Goal: Task Accomplishment & Management: Use online tool/utility

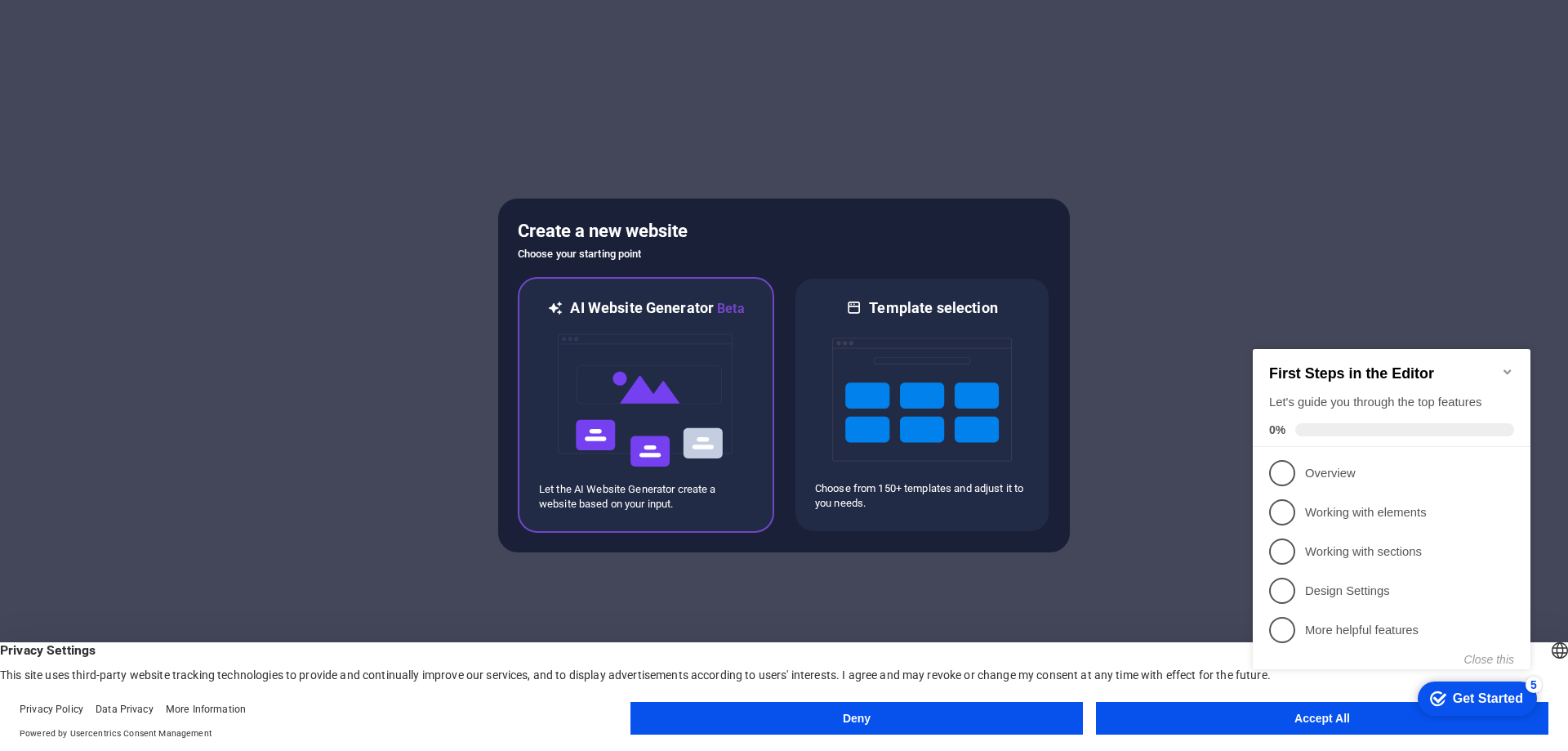
click at [619, 442] on img at bounding box center [646, 400] width 180 height 164
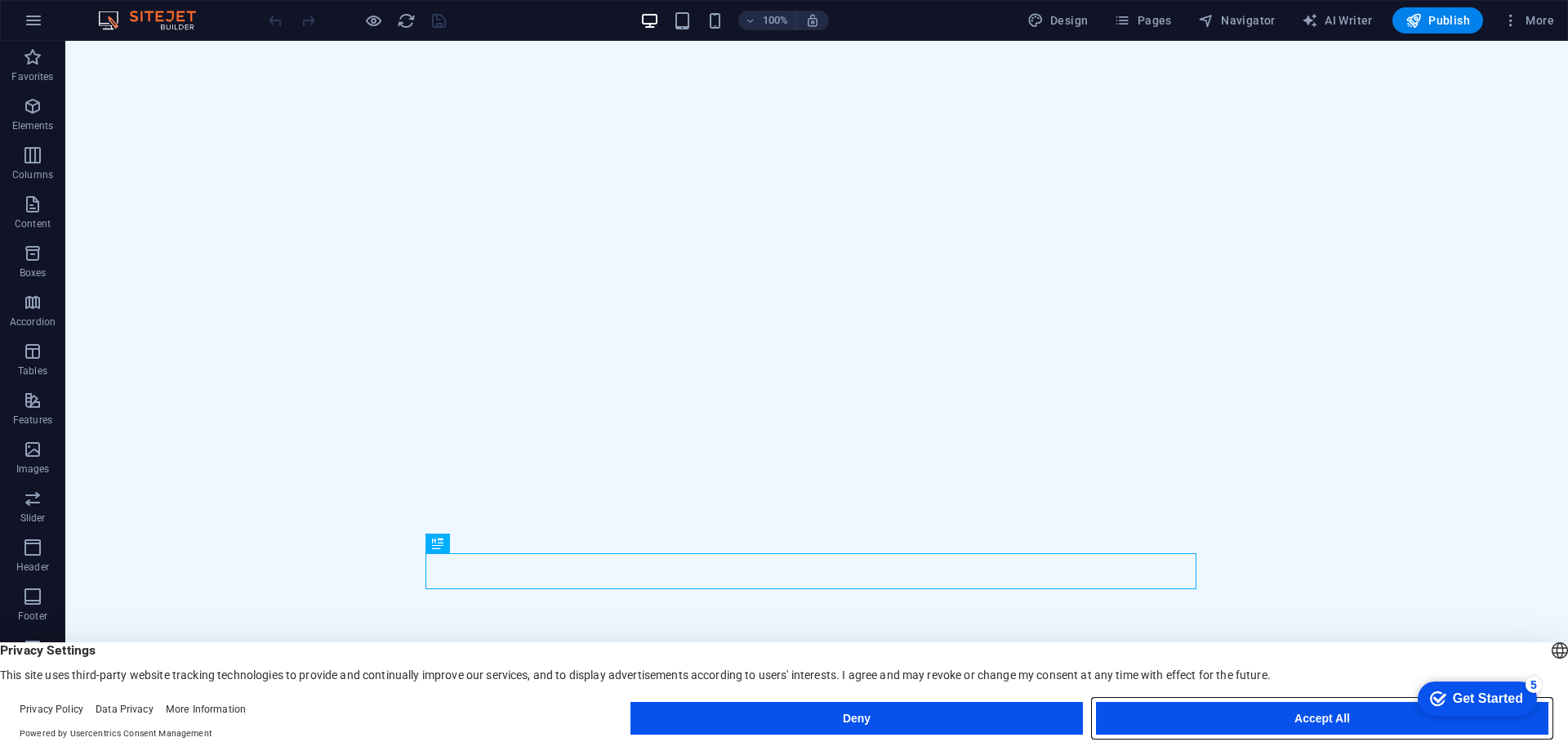
drag, startPoint x: 1291, startPoint y: 703, endPoint x: 1227, endPoint y: 663, distance: 75.5
click at [1291, 703] on button "Accept All" at bounding box center [1322, 718] width 452 height 33
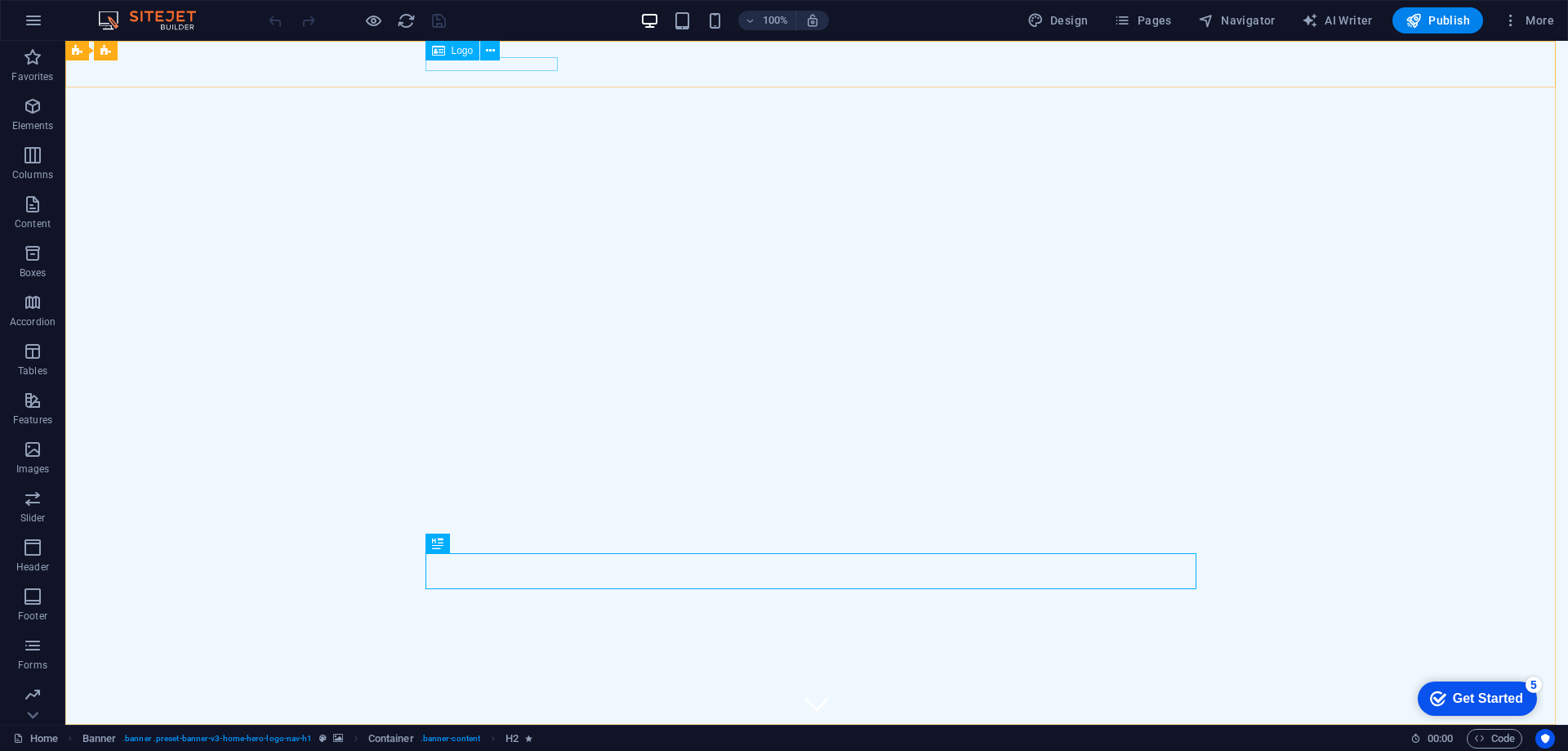
click at [452, 54] on span "Logo" at bounding box center [462, 51] width 22 height 10
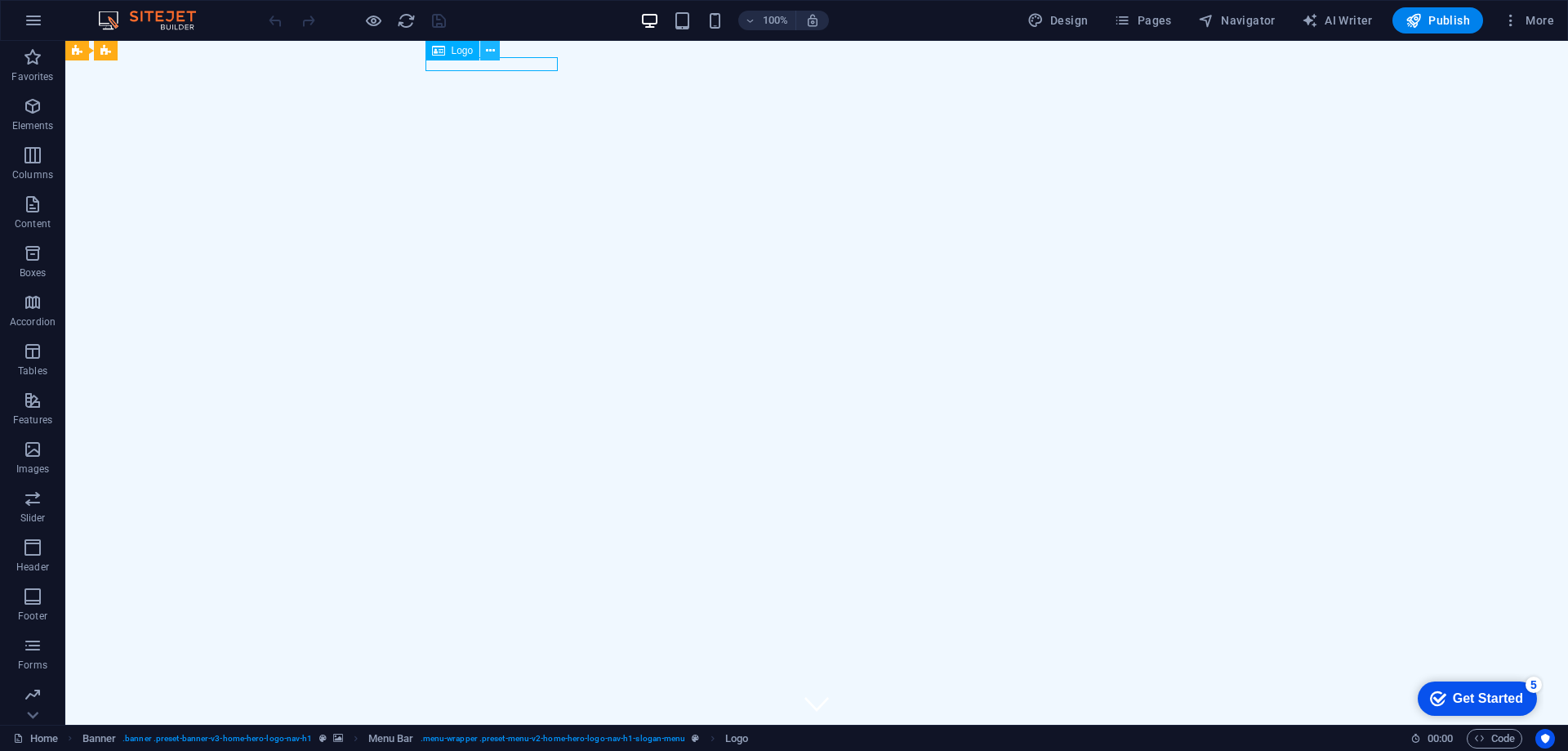
click at [491, 51] on icon at bounding box center [490, 51] width 9 height 17
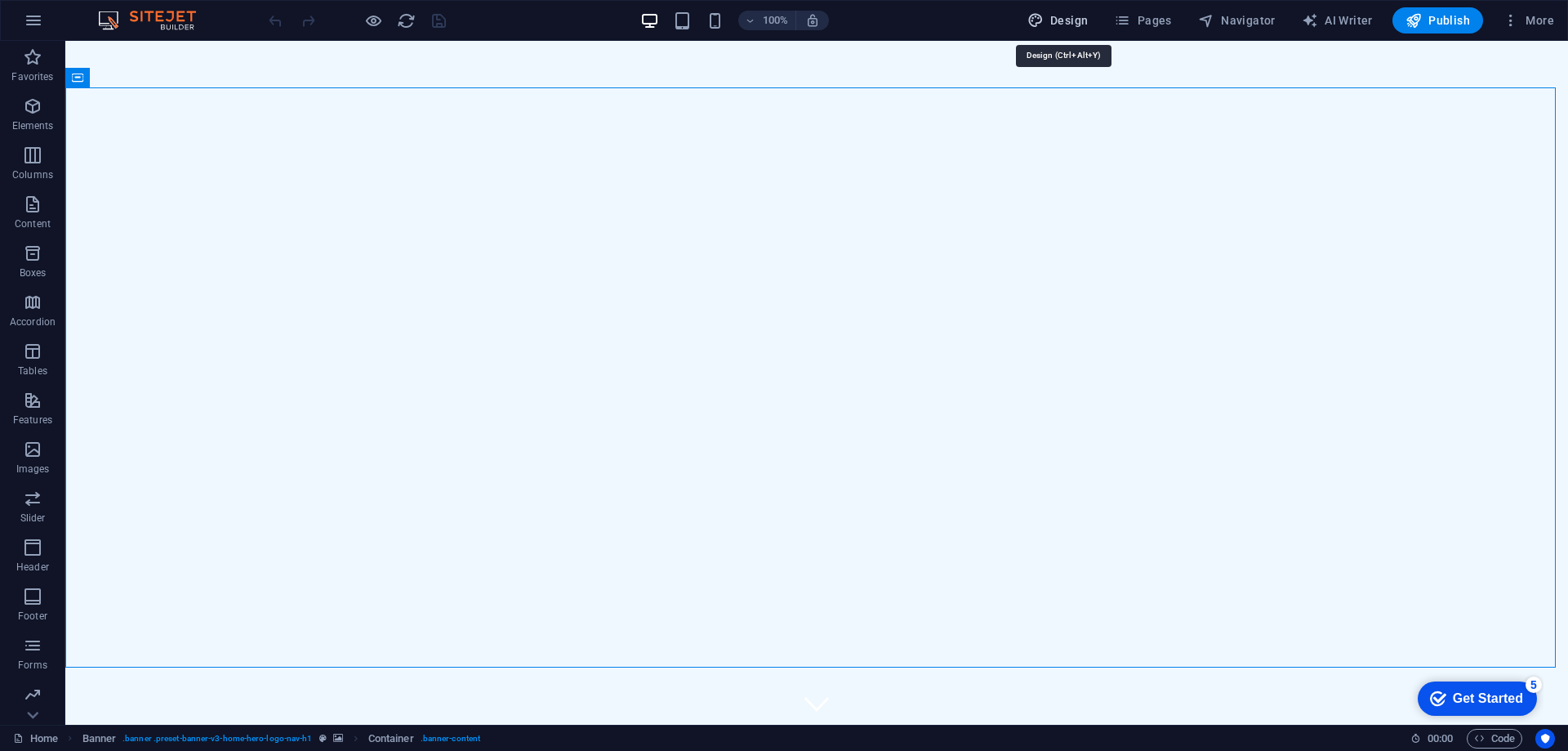
click at [1066, 12] on button "Design" at bounding box center [1058, 20] width 74 height 26
select select "px"
select select "200"
select select "px"
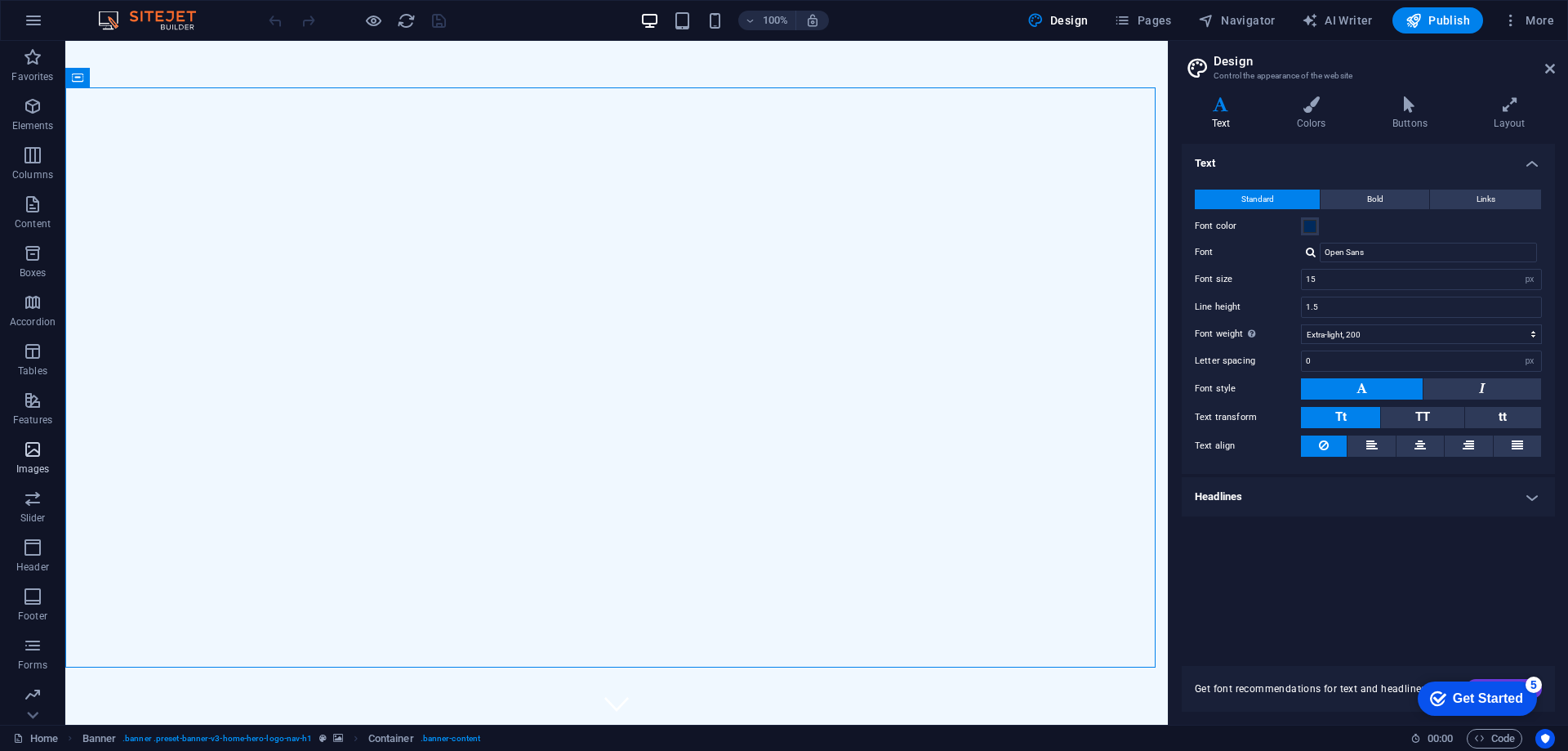
click at [34, 456] on icon "button" at bounding box center [33, 449] width 20 height 20
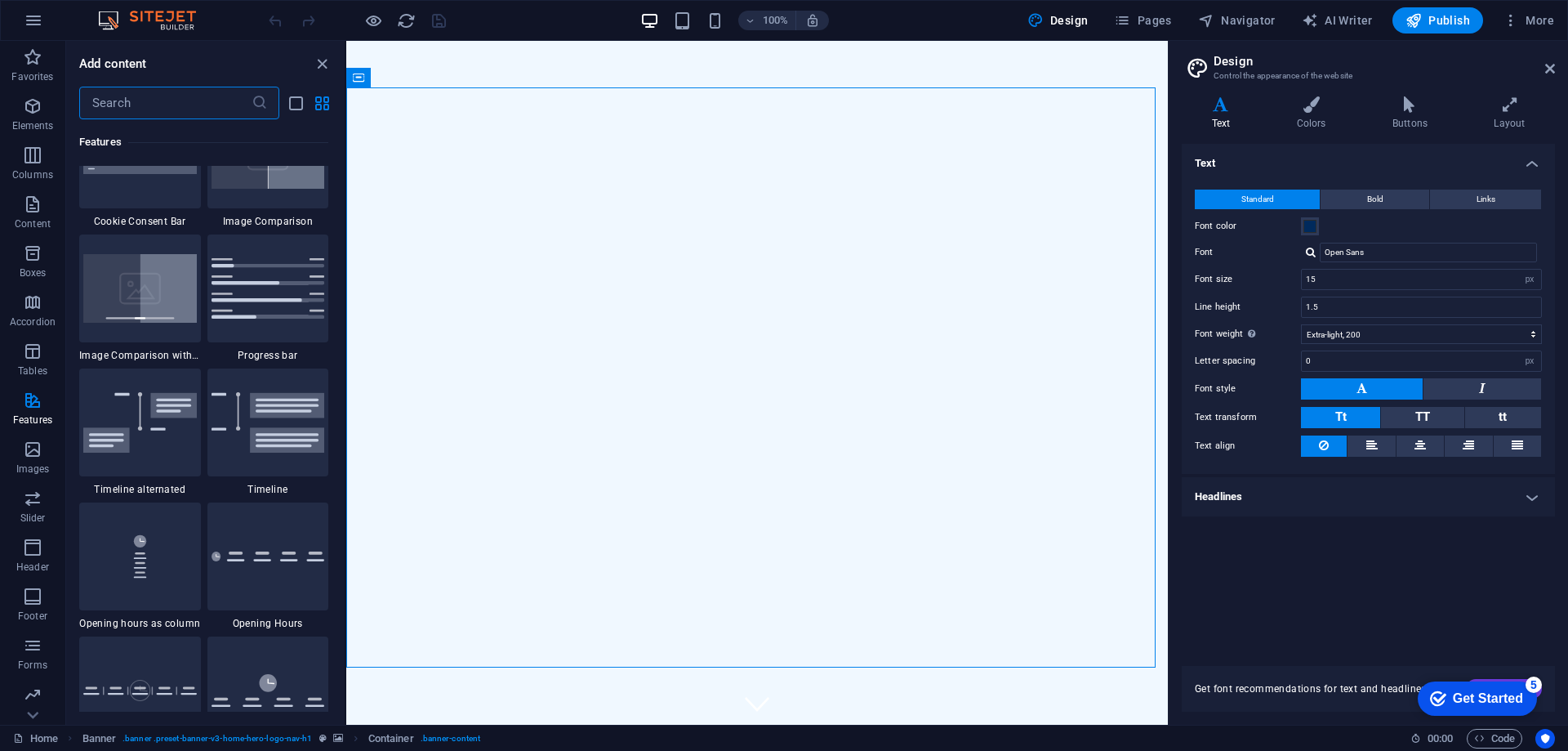
scroll to position [6407, 0]
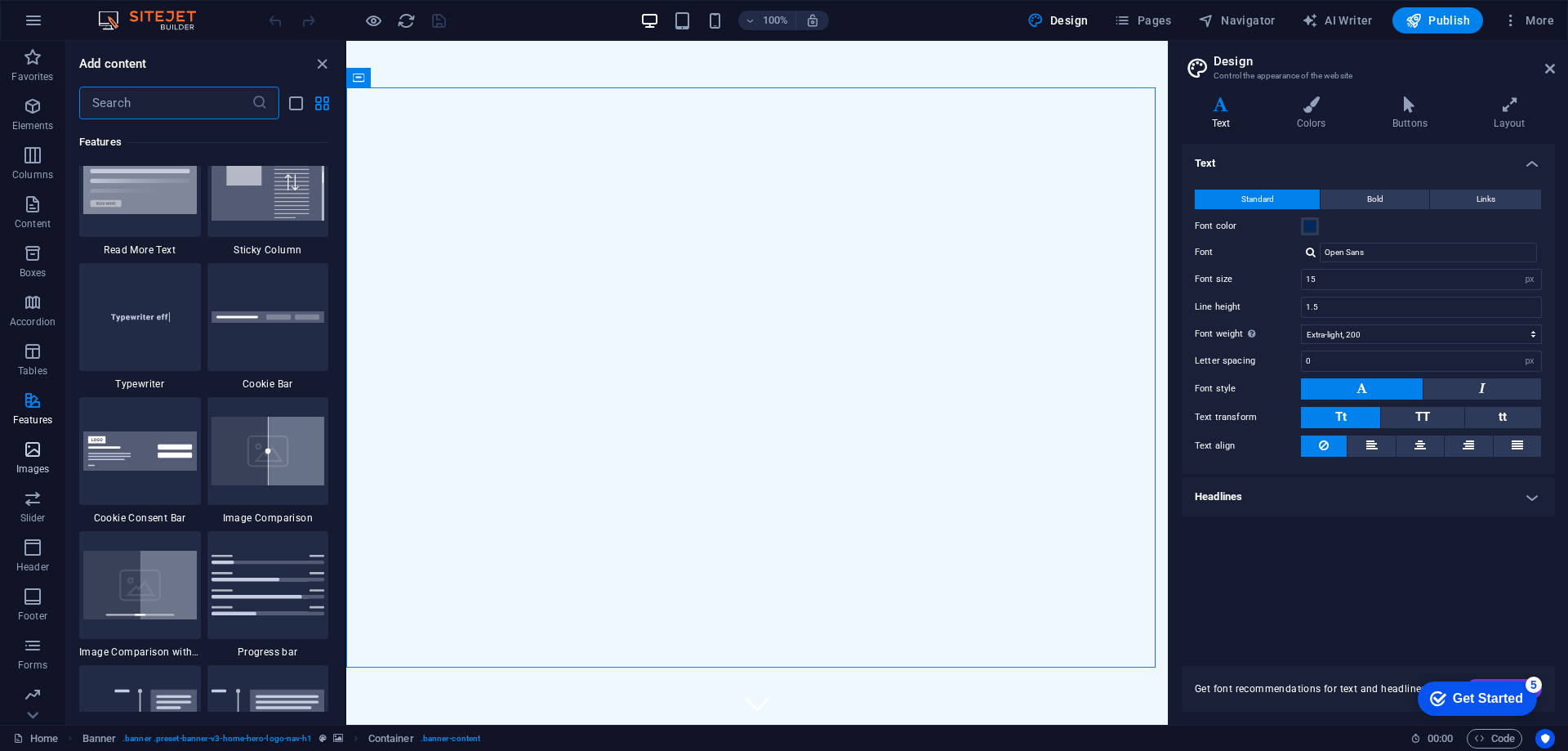
click at [36, 460] on span "Images" at bounding box center [33, 459] width 65 height 40
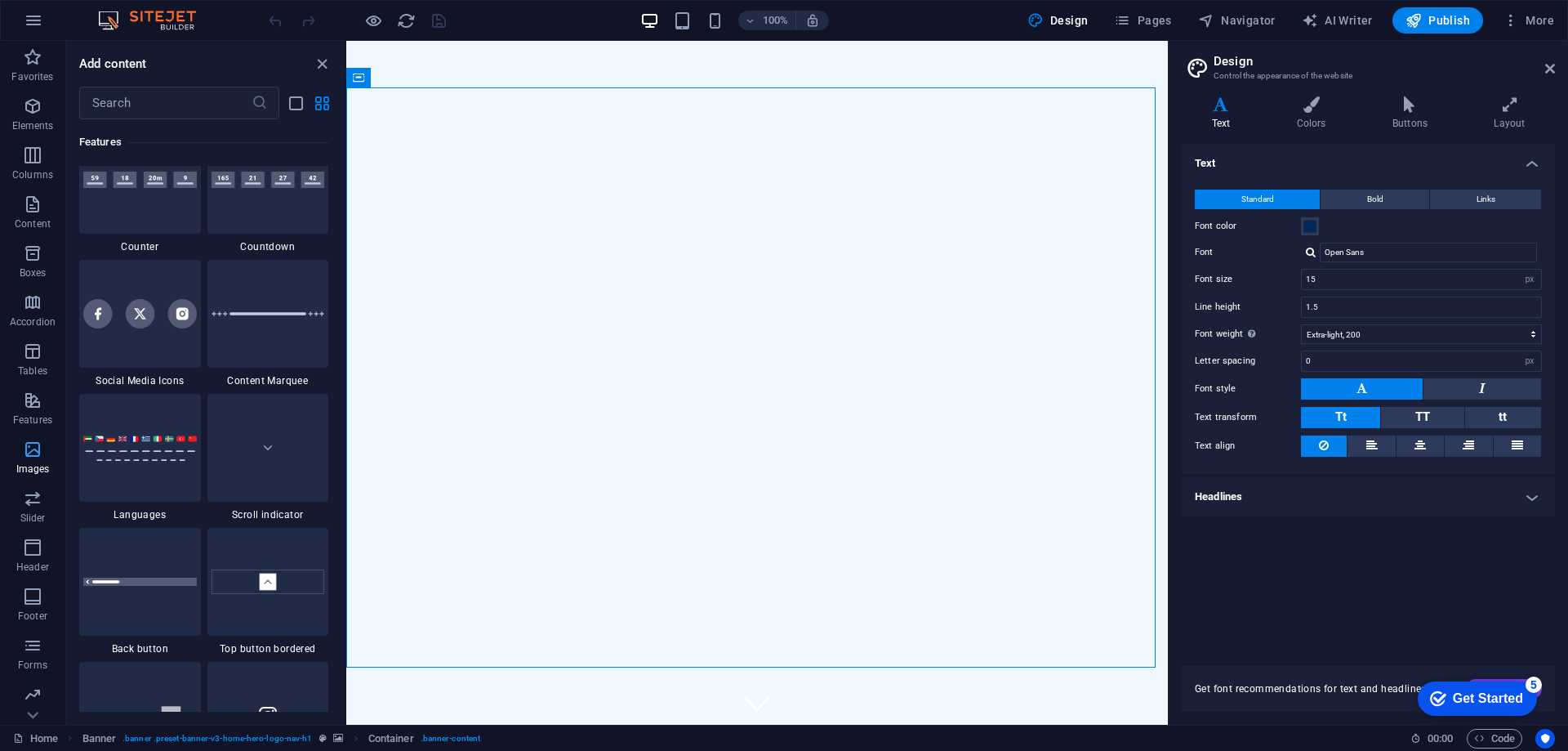
scroll to position [8286, 0]
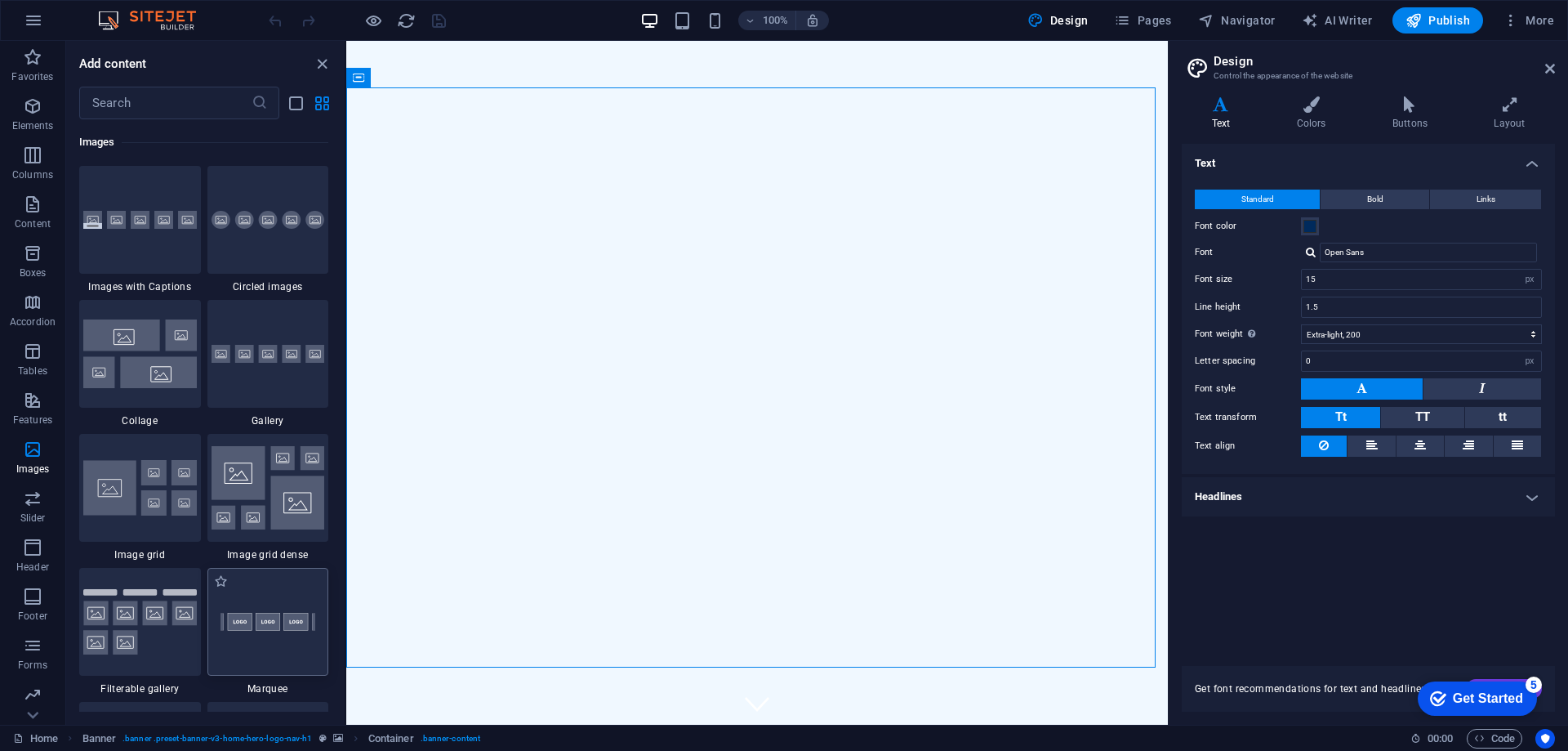
click at [271, 639] on img at bounding box center [268, 622] width 113 height 75
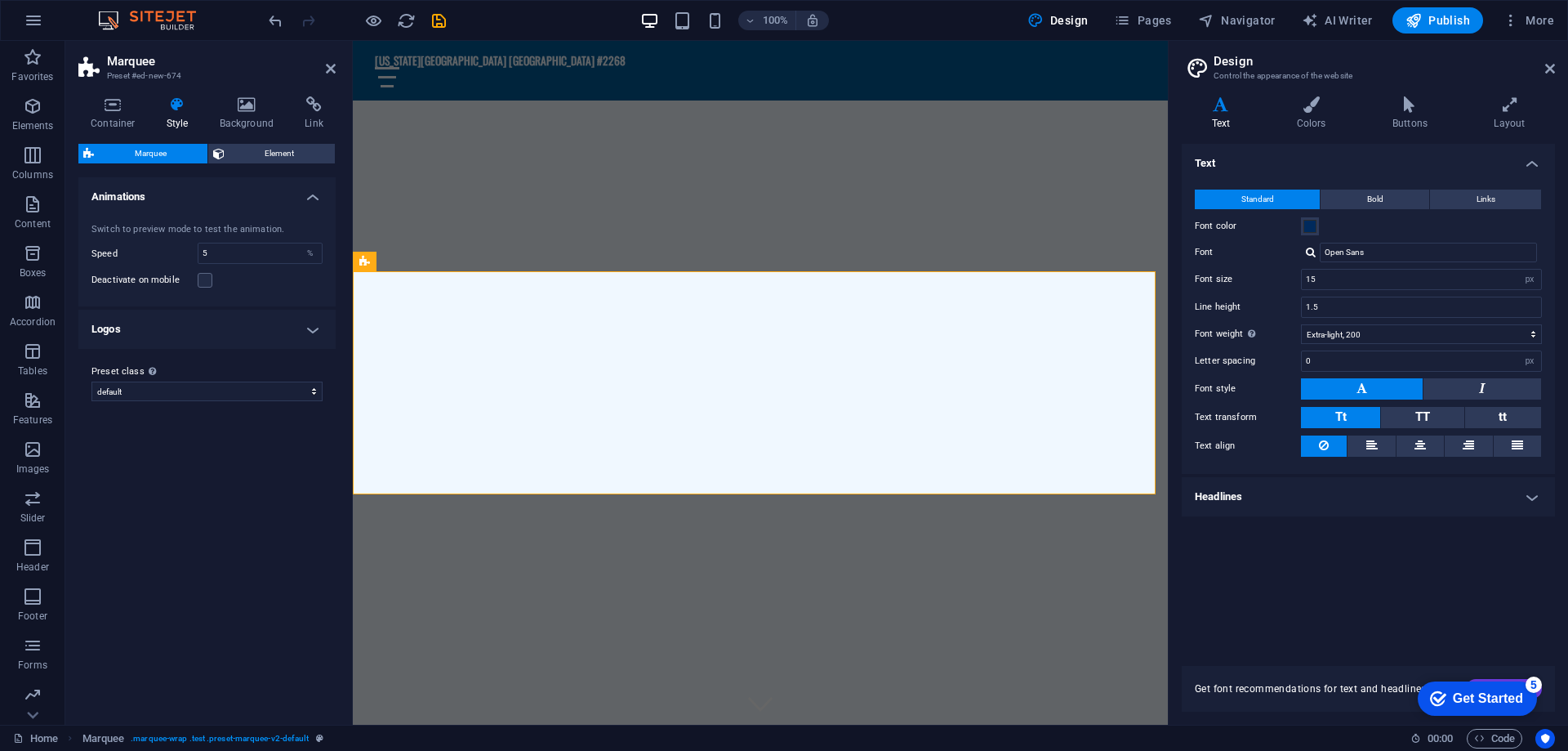
scroll to position [453, 0]
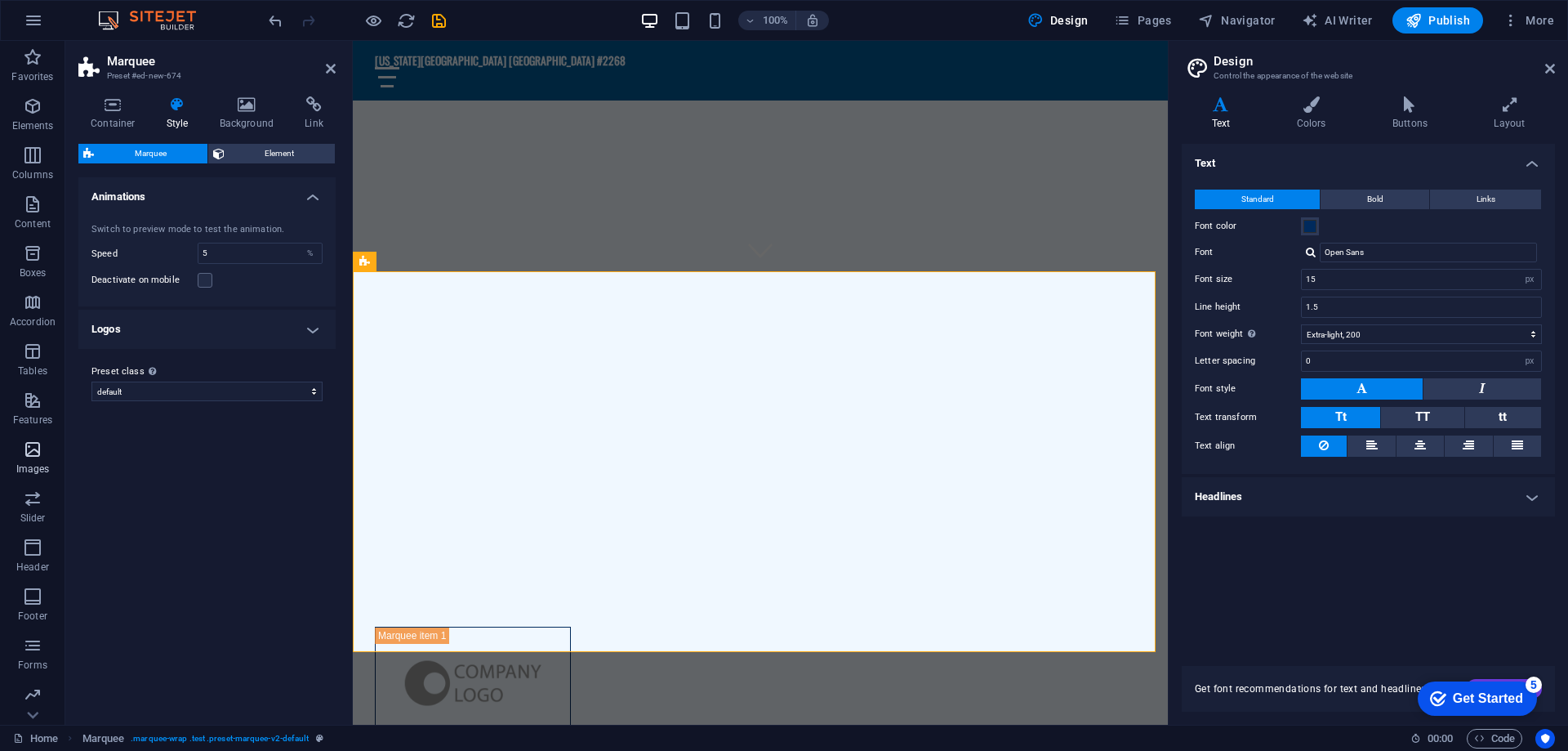
click at [35, 439] on icon "button" at bounding box center [33, 449] width 20 height 20
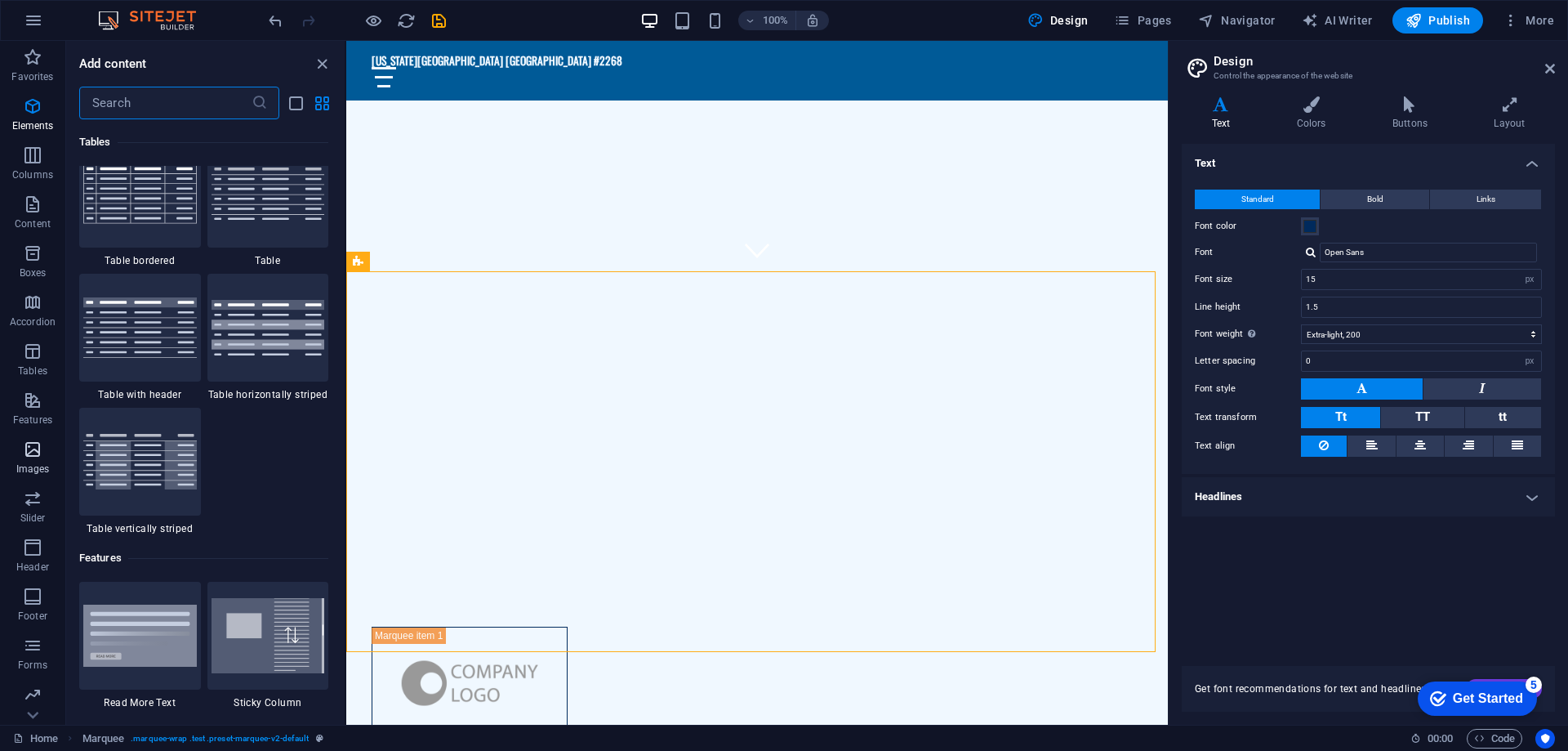
scroll to position [8286, 0]
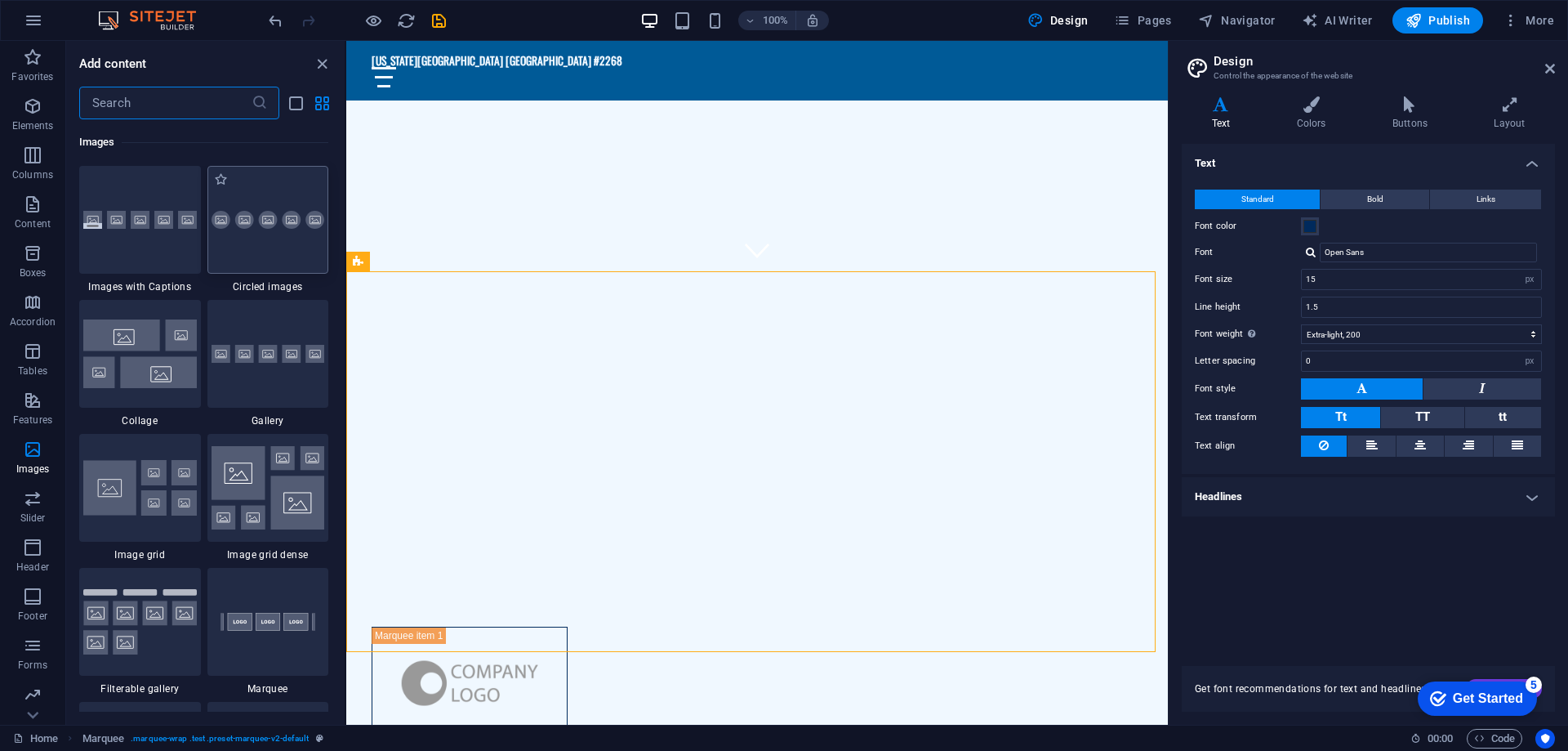
click at [242, 227] on img at bounding box center [268, 220] width 113 height 19
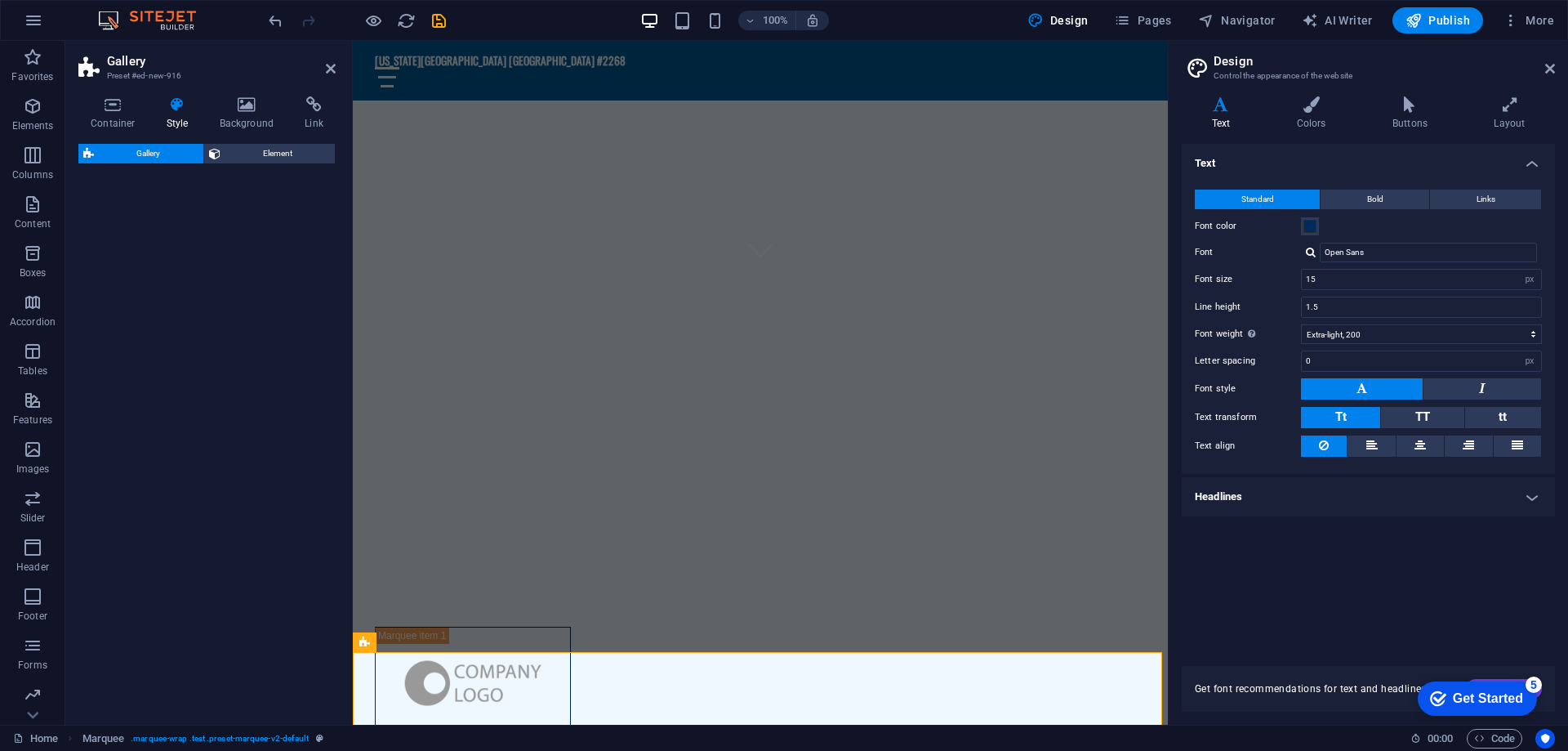
select select "rem"
select select "preset-gallery-v3-circle"
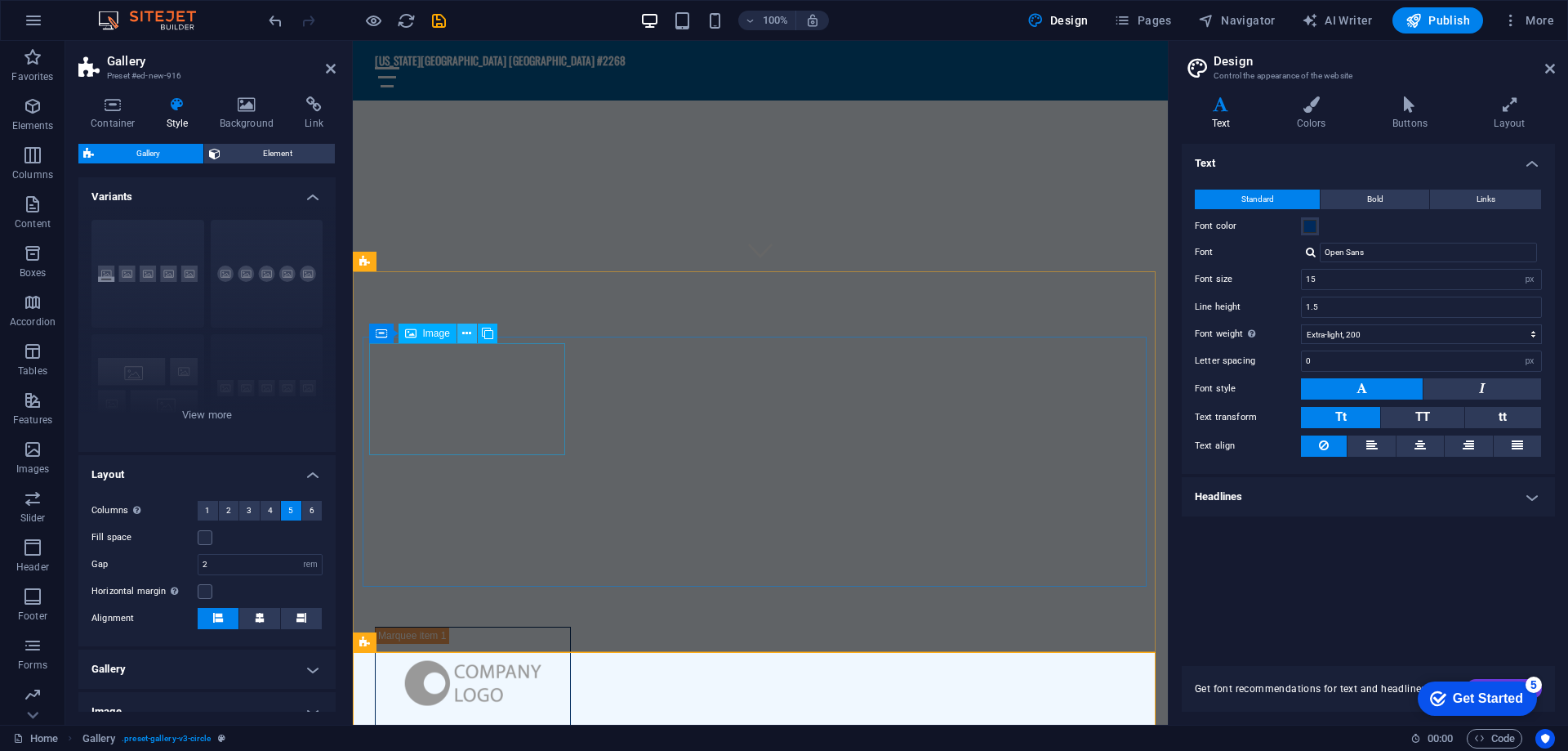
click at [469, 332] on icon at bounding box center [466, 333] width 9 height 17
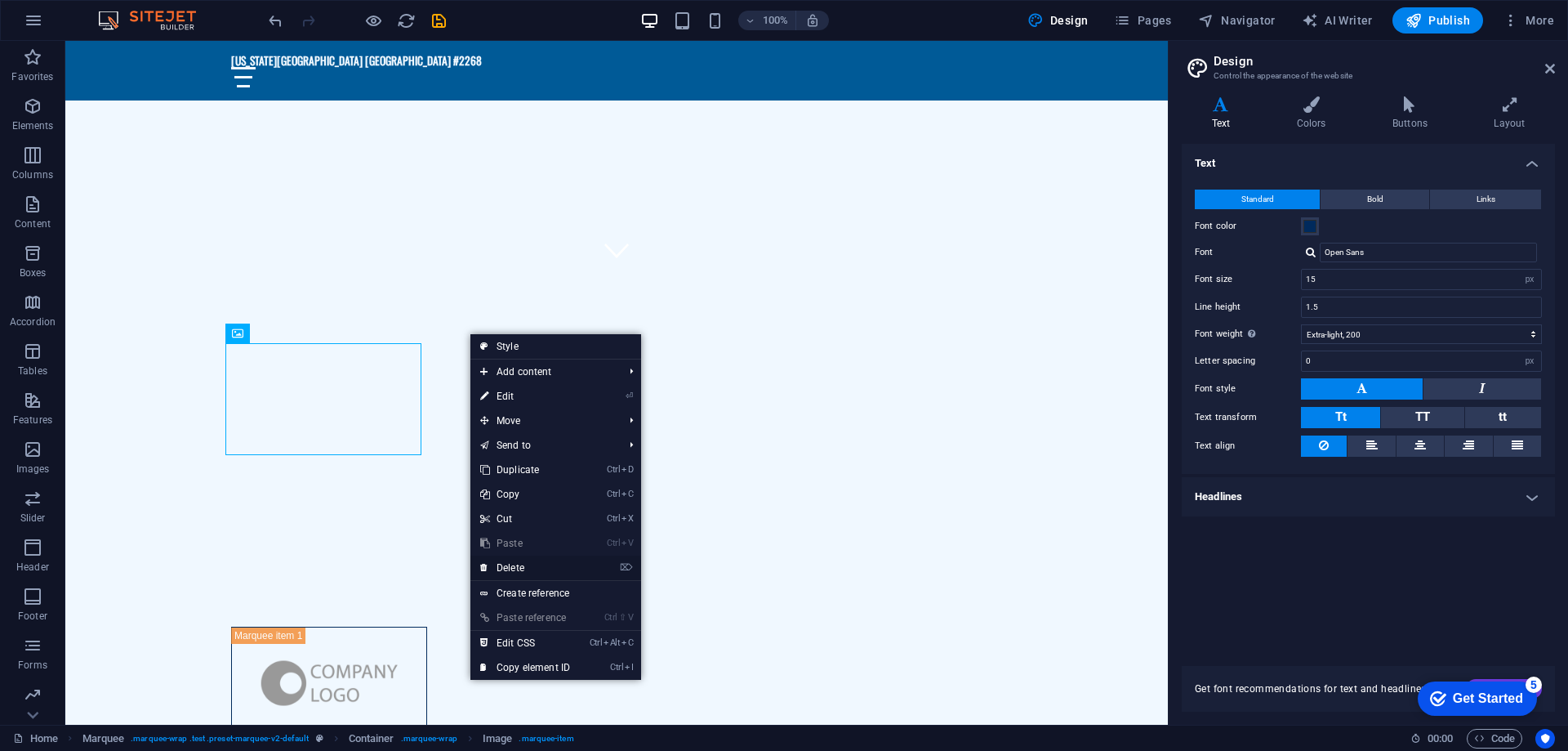
drag, startPoint x: 502, startPoint y: 563, endPoint x: 437, endPoint y: 520, distance: 77.9
click at [502, 563] on link "⌦ Delete" at bounding box center [525, 567] width 109 height 25
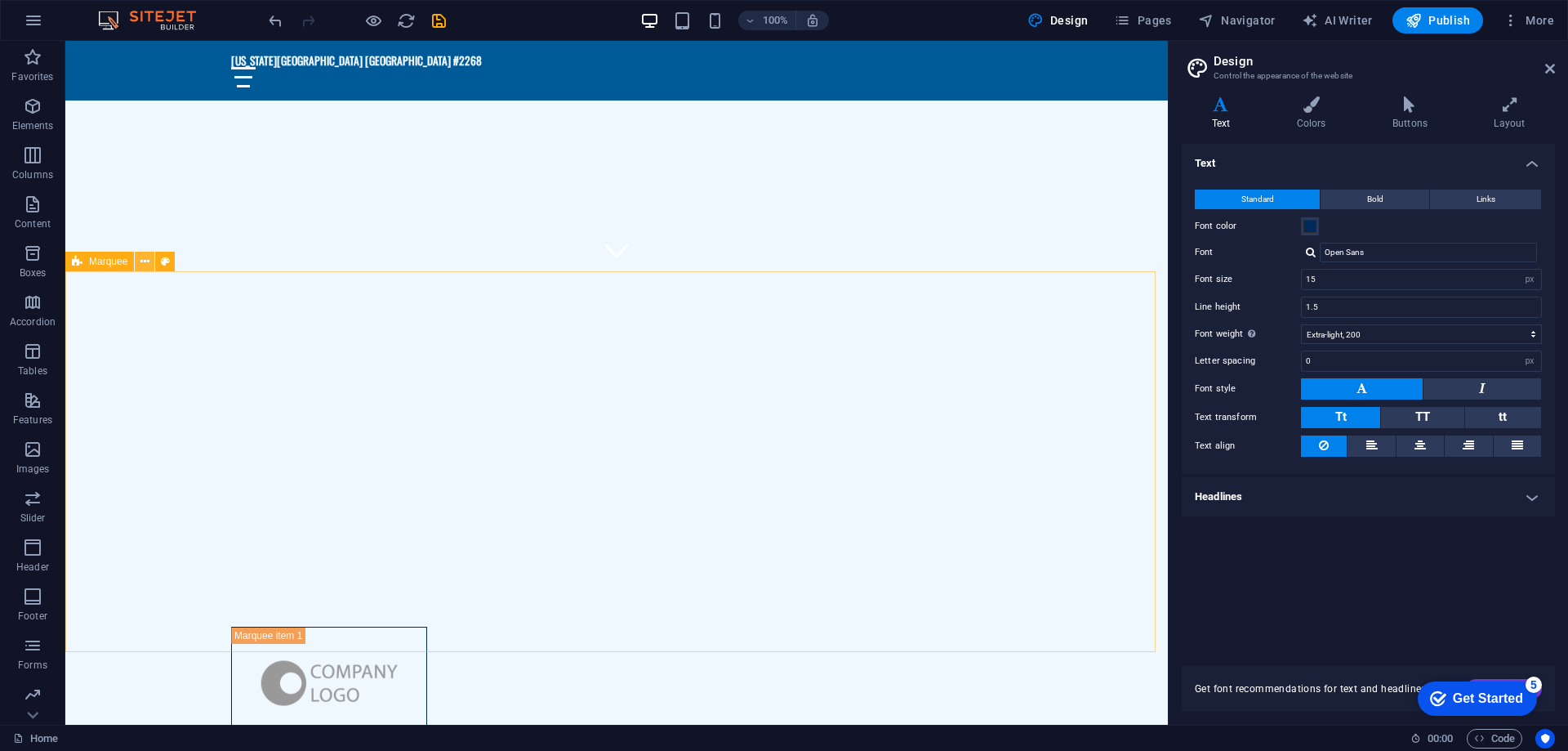
click at [145, 264] on icon at bounding box center [145, 261] width 9 height 17
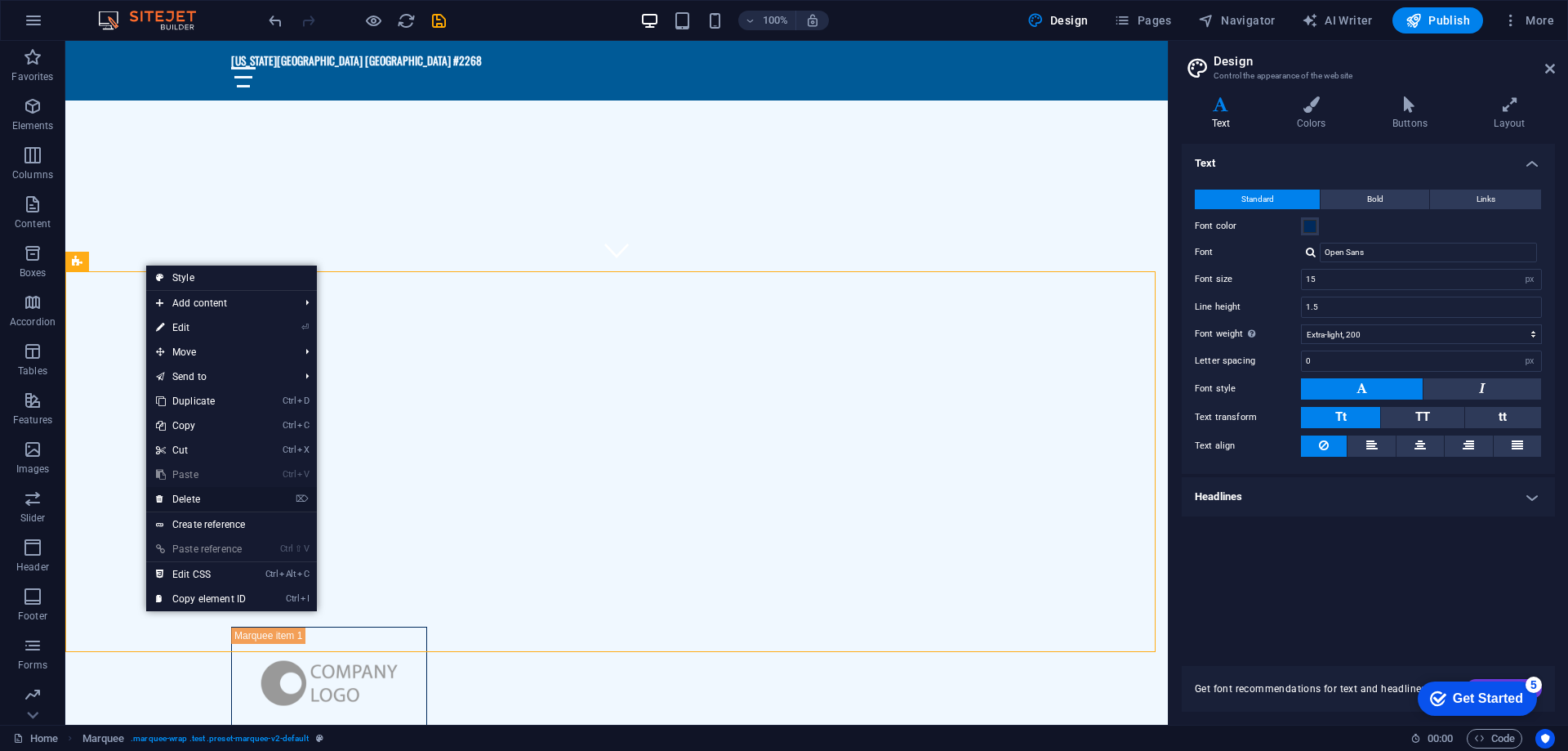
click at [183, 495] on link "⌦ Delete" at bounding box center [200, 499] width 109 height 25
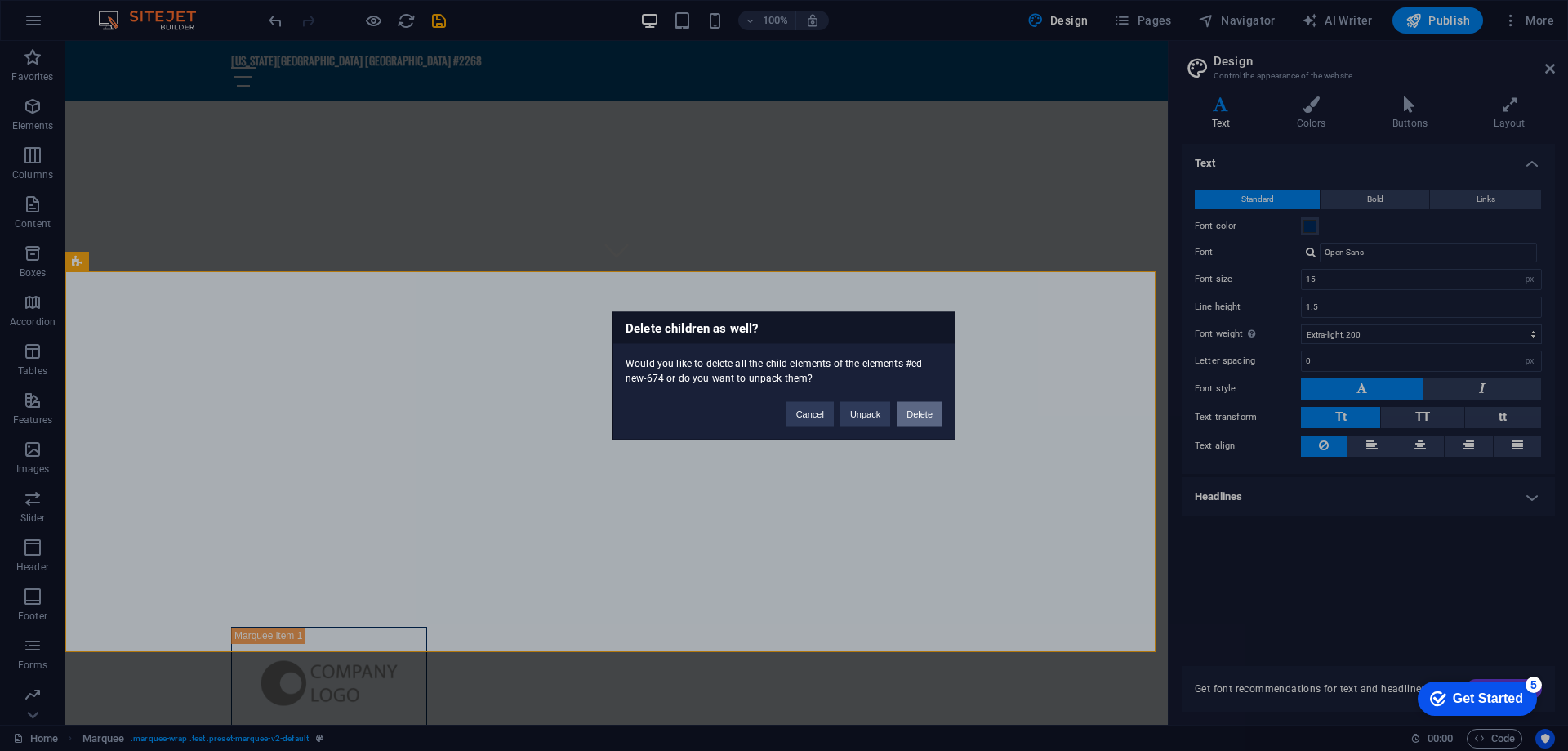
drag, startPoint x: 855, startPoint y: 364, endPoint x: 919, endPoint y: 406, distance: 76.6
click at [919, 406] on button "Delete" at bounding box center [919, 413] width 46 height 25
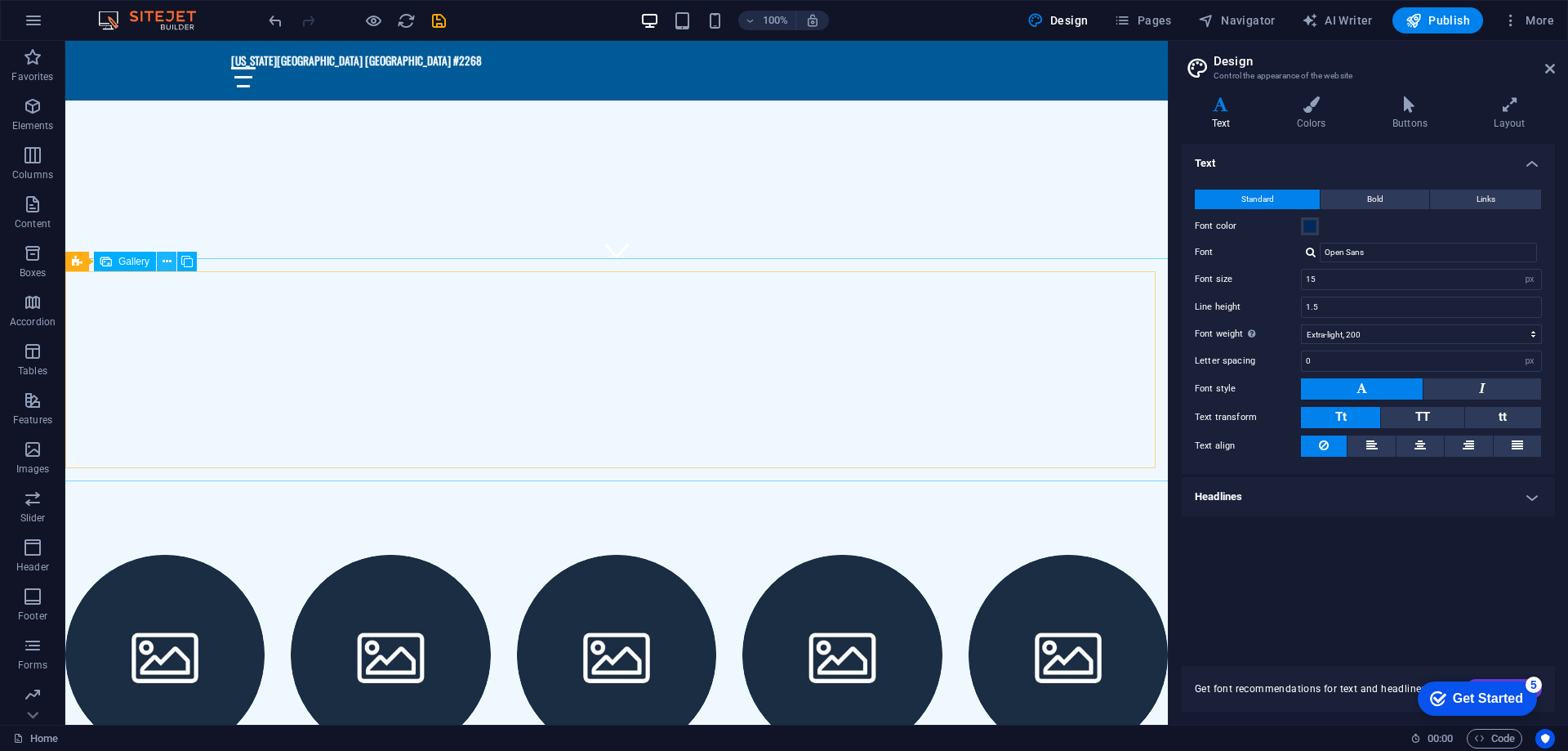
click at [163, 258] on icon at bounding box center [167, 261] width 9 height 17
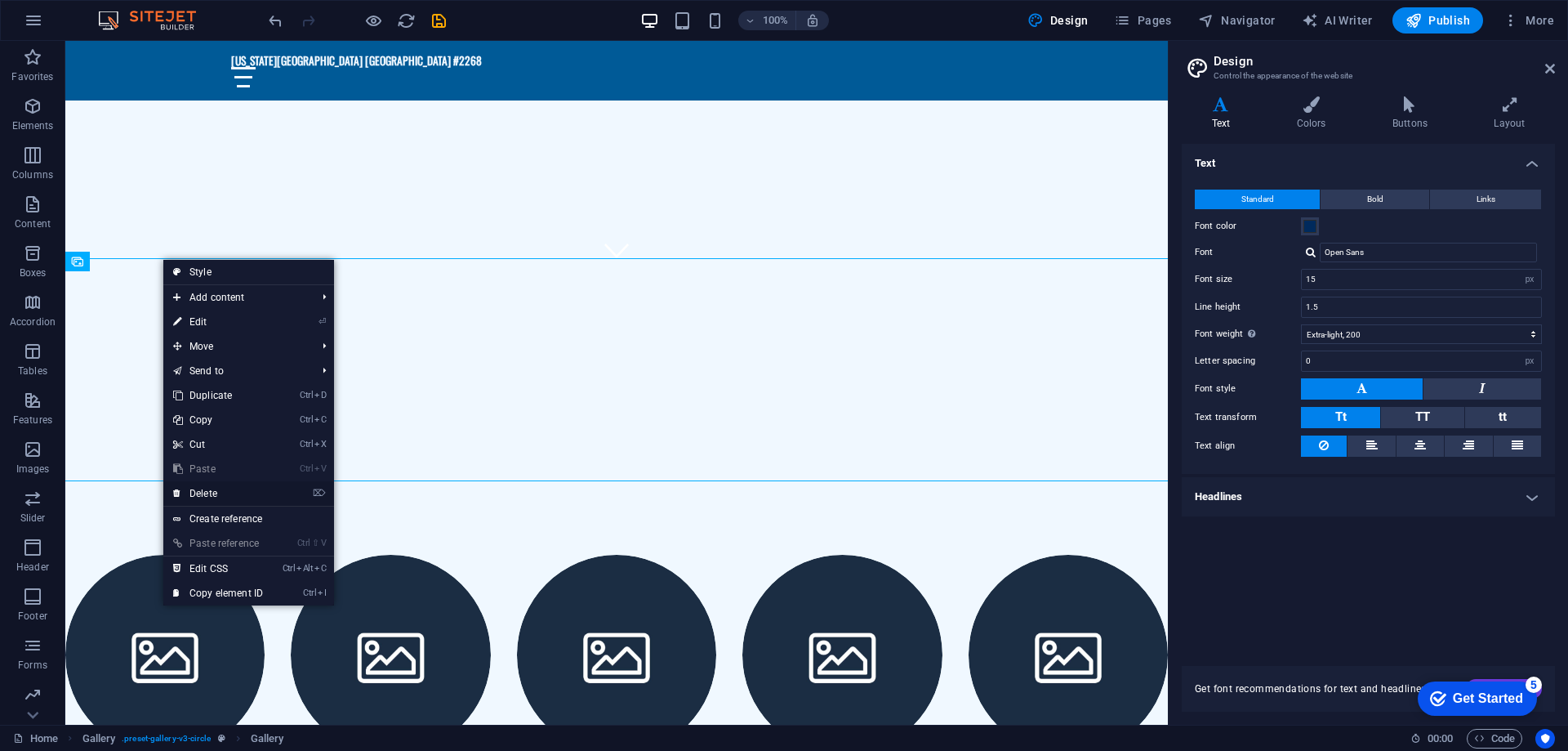
click at [206, 487] on link "⌦ Delete" at bounding box center [218, 493] width 109 height 25
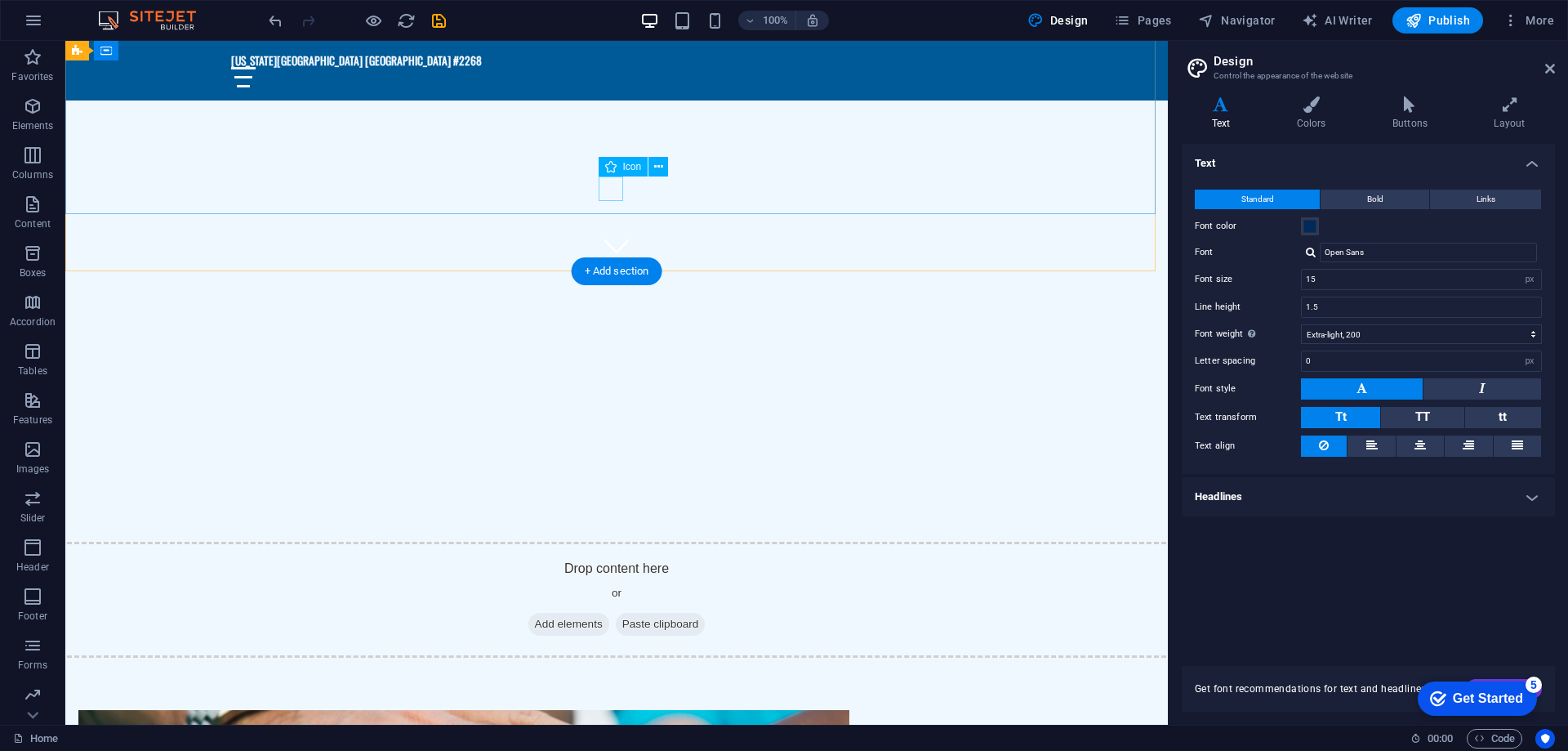
click at [608, 234] on figure at bounding box center [617, 246] width 25 height 25
click at [609, 234] on figure at bounding box center [617, 246] width 25 height 25
click at [119, 271] on div "Welcome to [US_STATE][GEOGRAPHIC_DATA] [GEOGRAPHIC_DATA] #2268!" at bounding box center [617, 384] width 1103 height 226
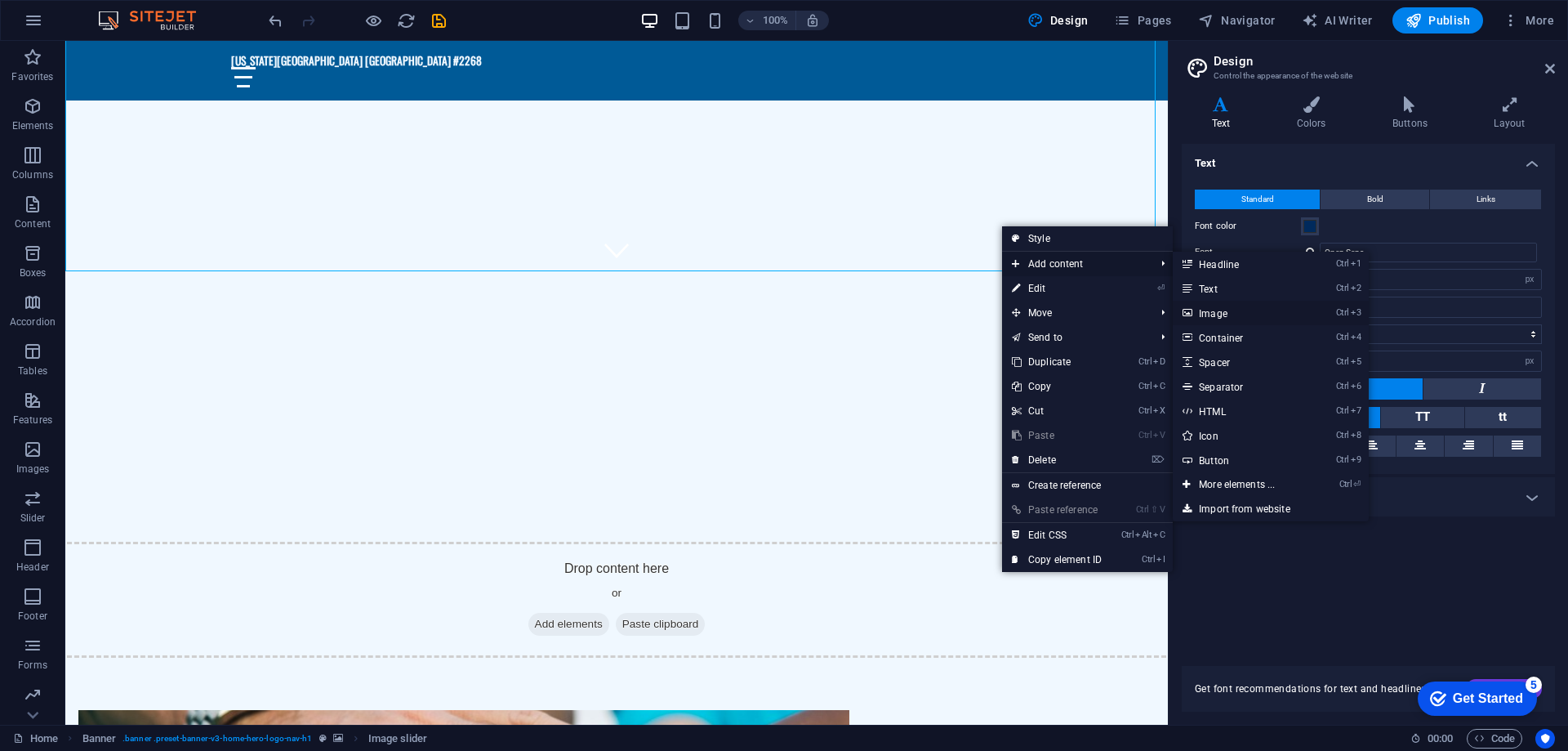
click at [1205, 310] on link "Ctrl 3 Image" at bounding box center [1241, 313] width 135 height 25
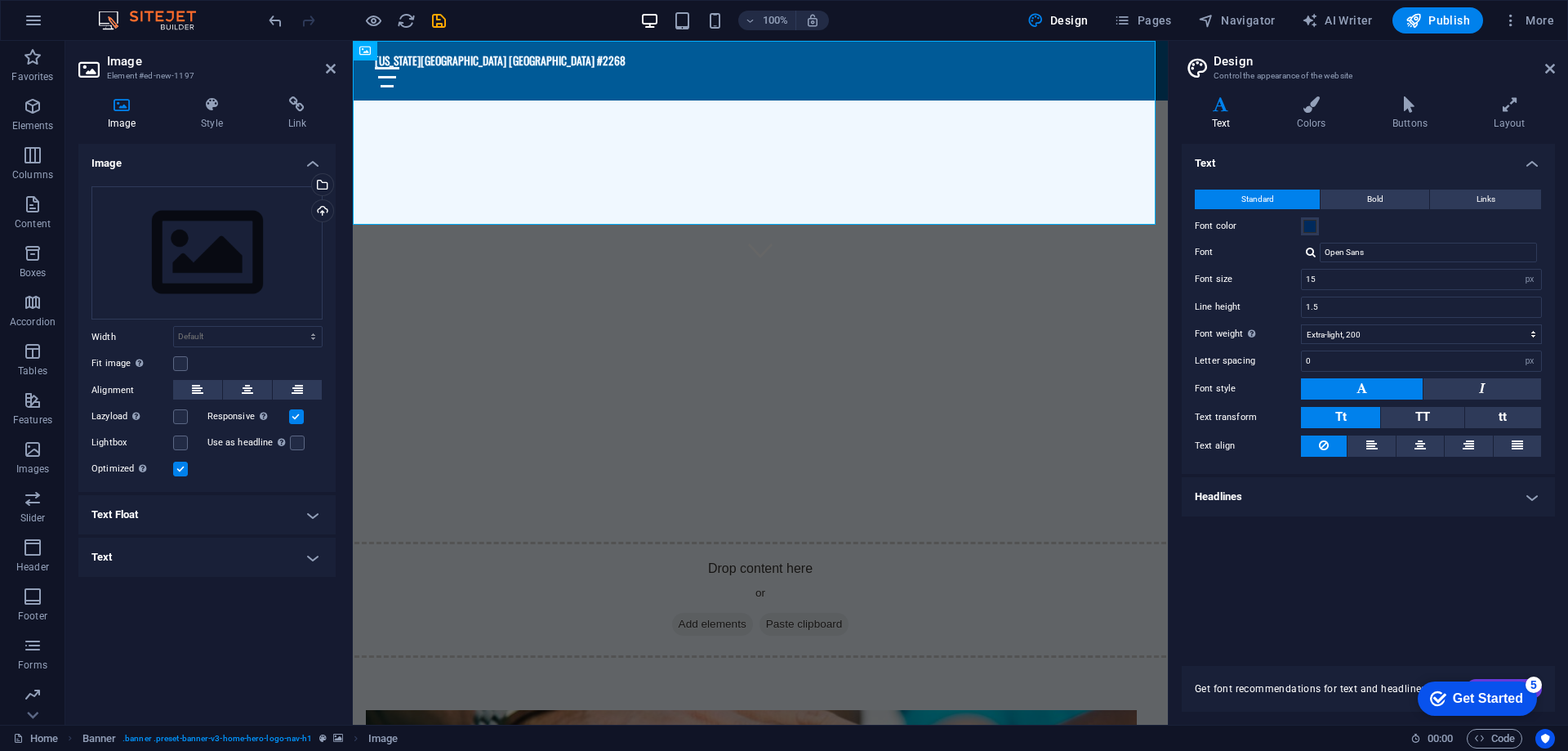
scroll to position [0, 0]
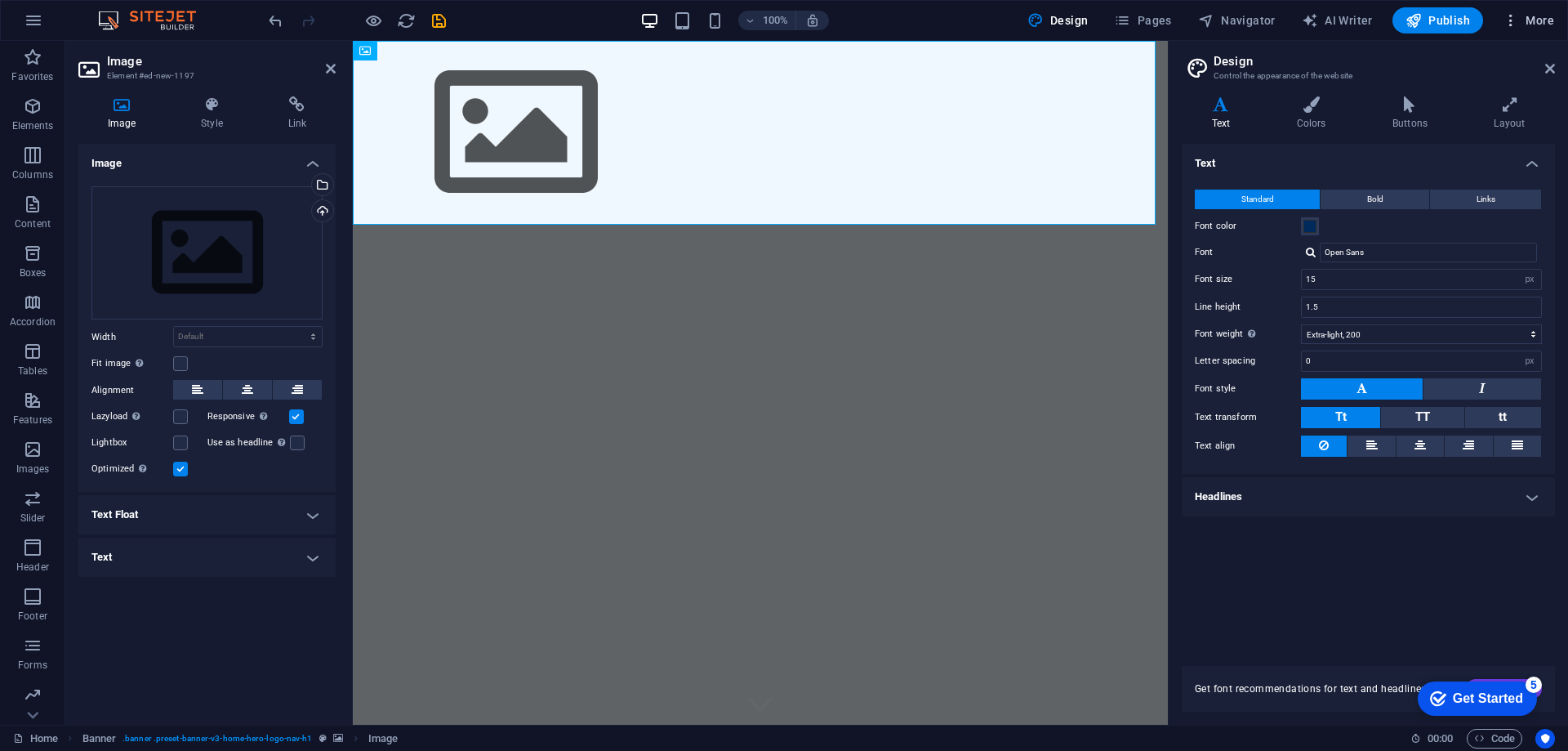
click at [1512, 16] on icon "button" at bounding box center [1511, 20] width 16 height 16
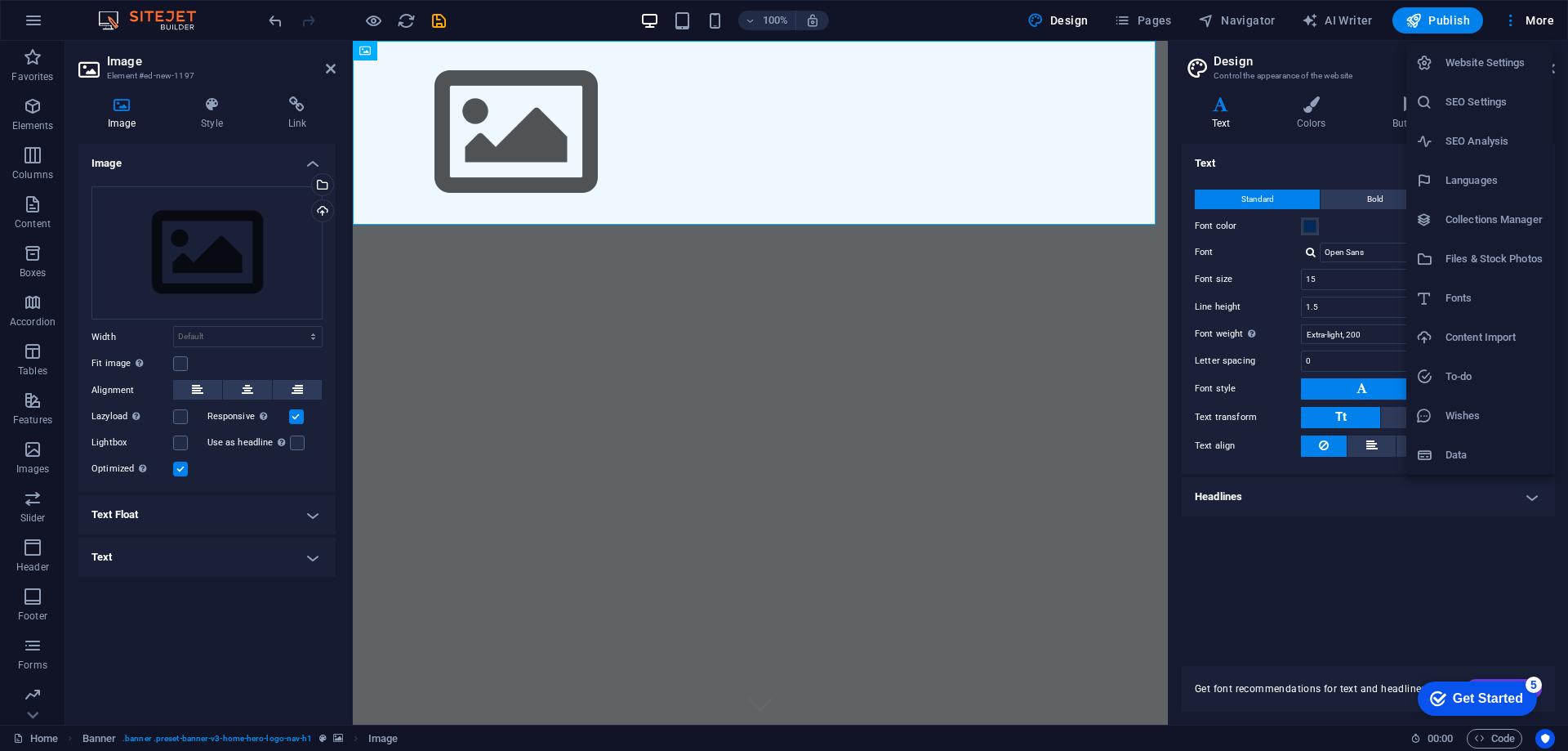
click at [403, 17] on div at bounding box center [784, 375] width 1568 height 751
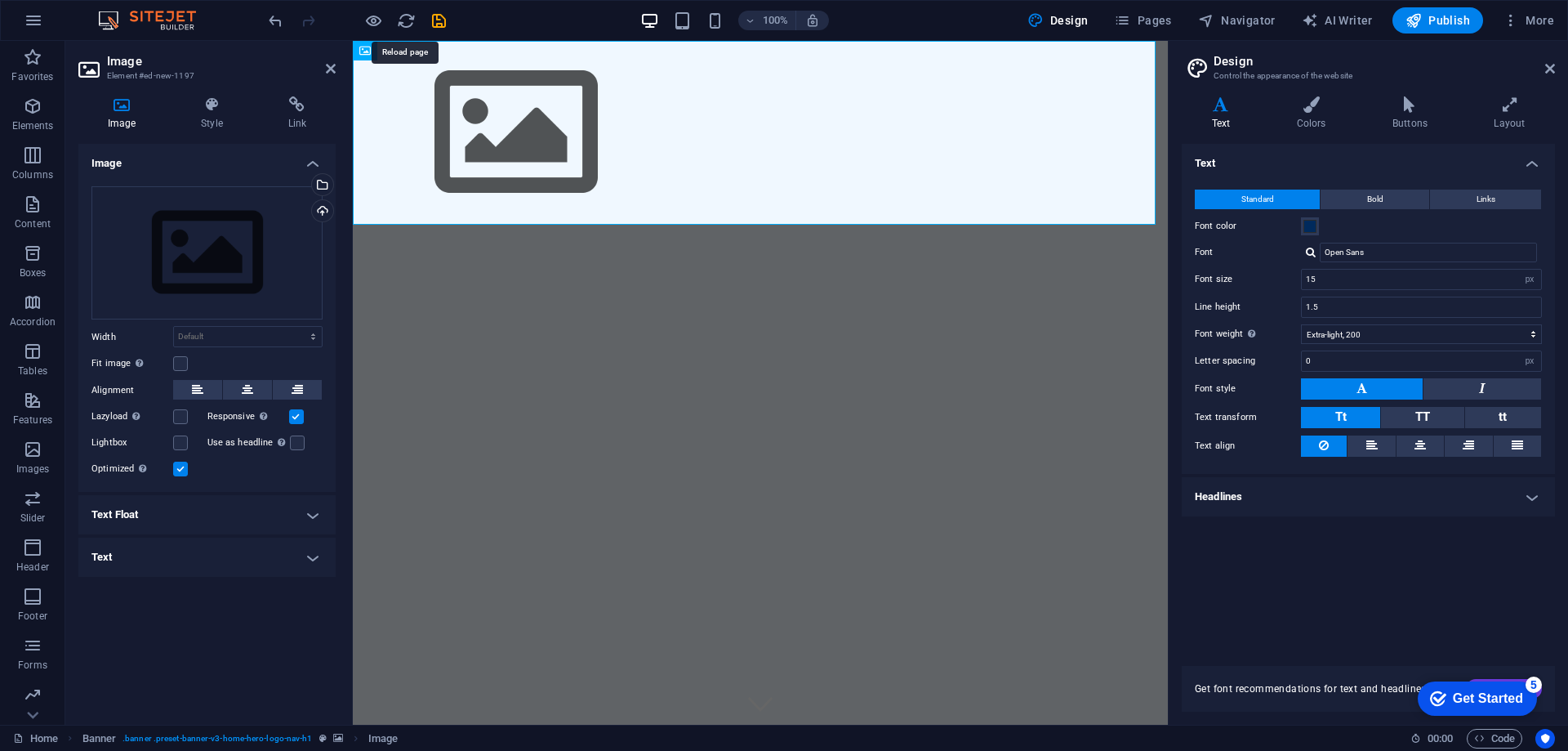
click at [403, 17] on icon "reload" at bounding box center [406, 21] width 19 height 19
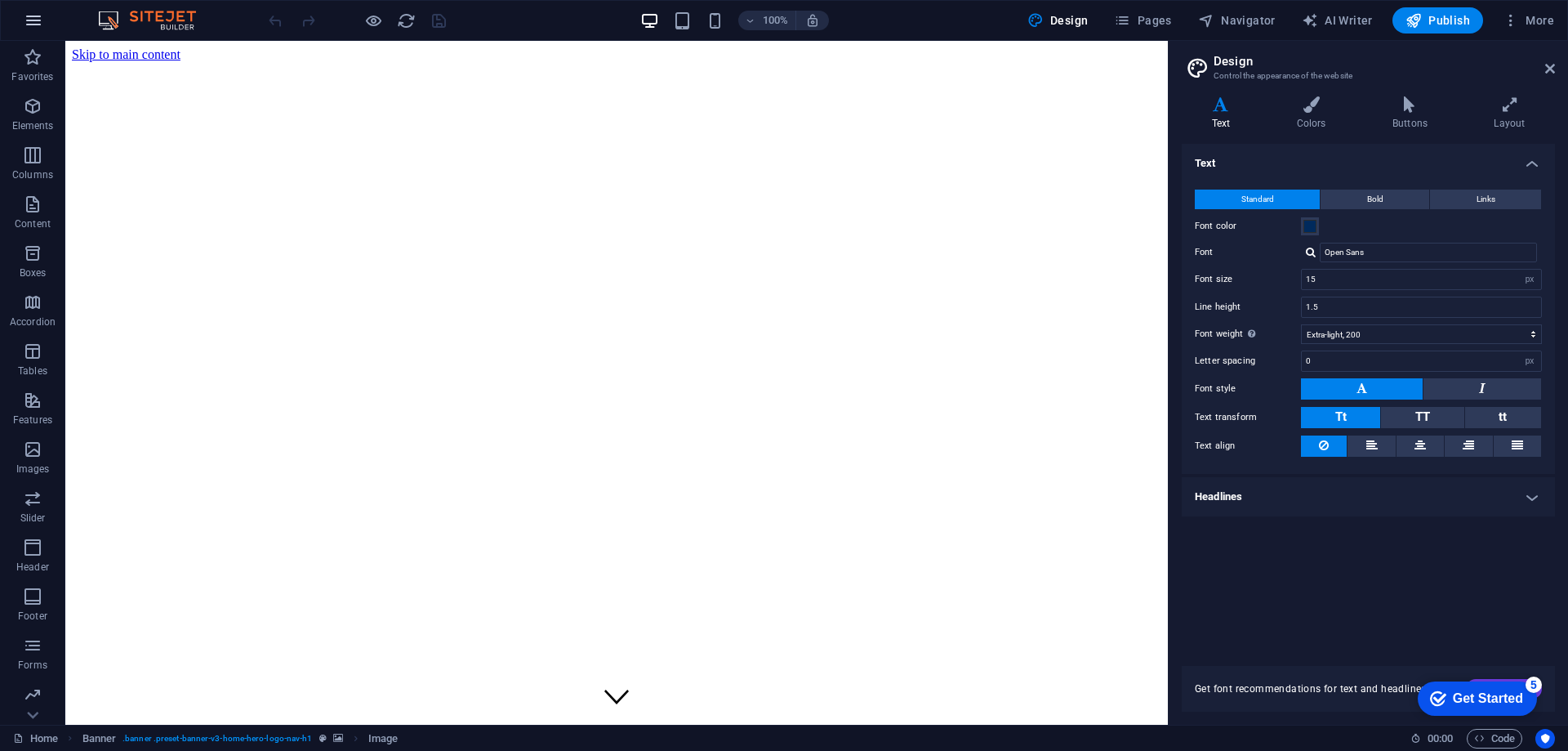
click at [37, 17] on icon "button" at bounding box center [34, 21] width 20 height 20
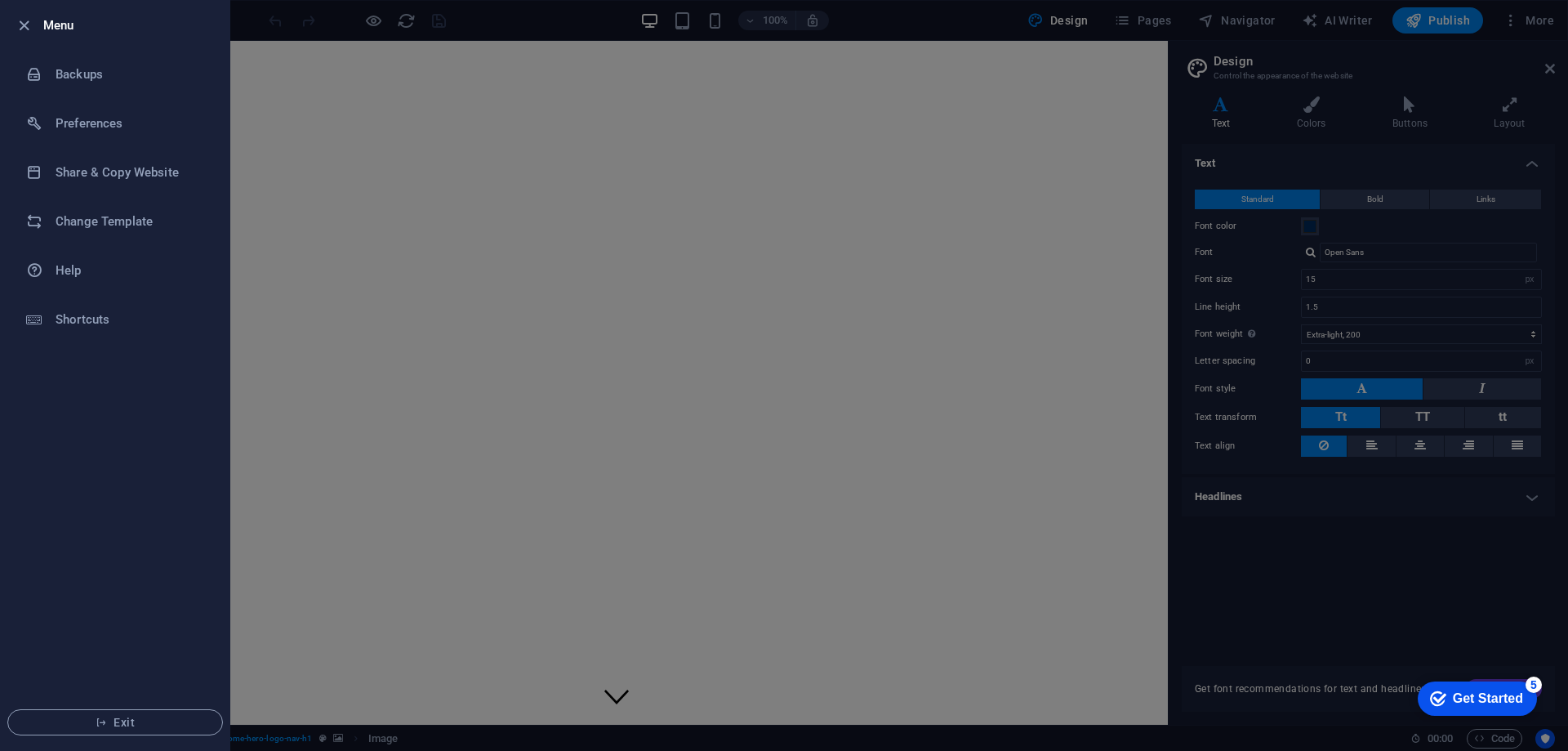
click at [44, 17] on h6 "Menu" at bounding box center [130, 26] width 174 height 20
click at [17, 25] on icon "button" at bounding box center [24, 25] width 19 height 19
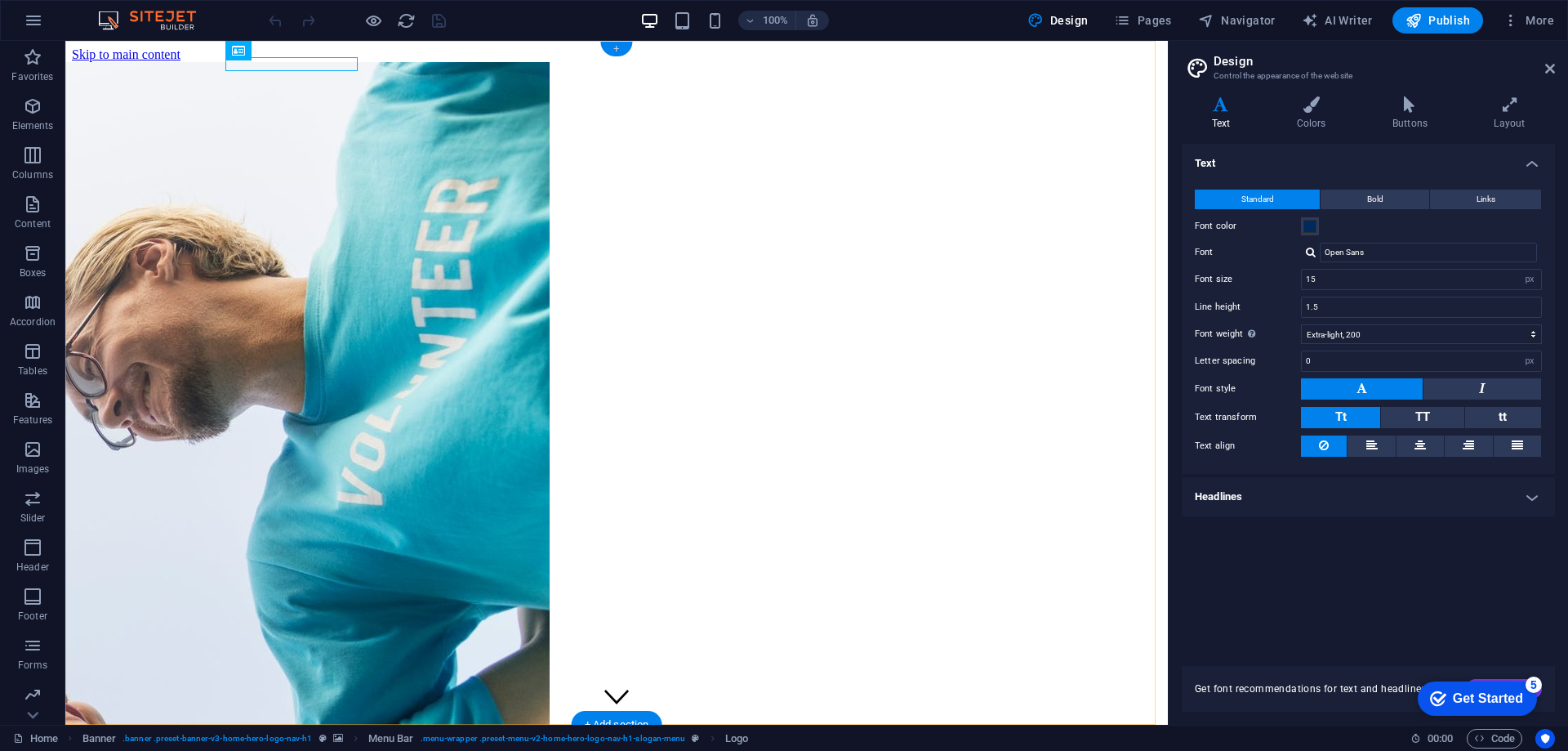
click at [619, 44] on div "+" at bounding box center [616, 49] width 32 height 15
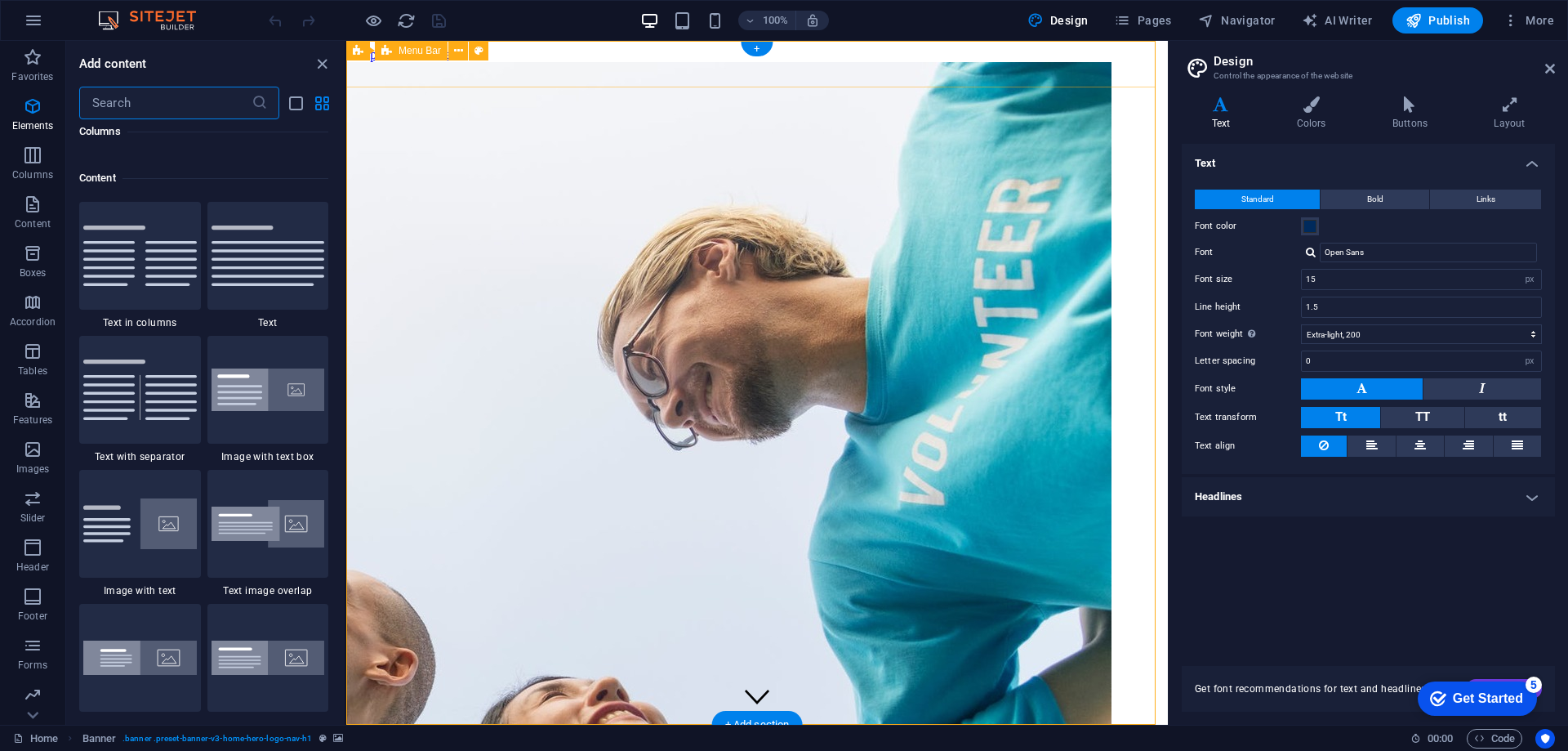
scroll to position [2859, 0]
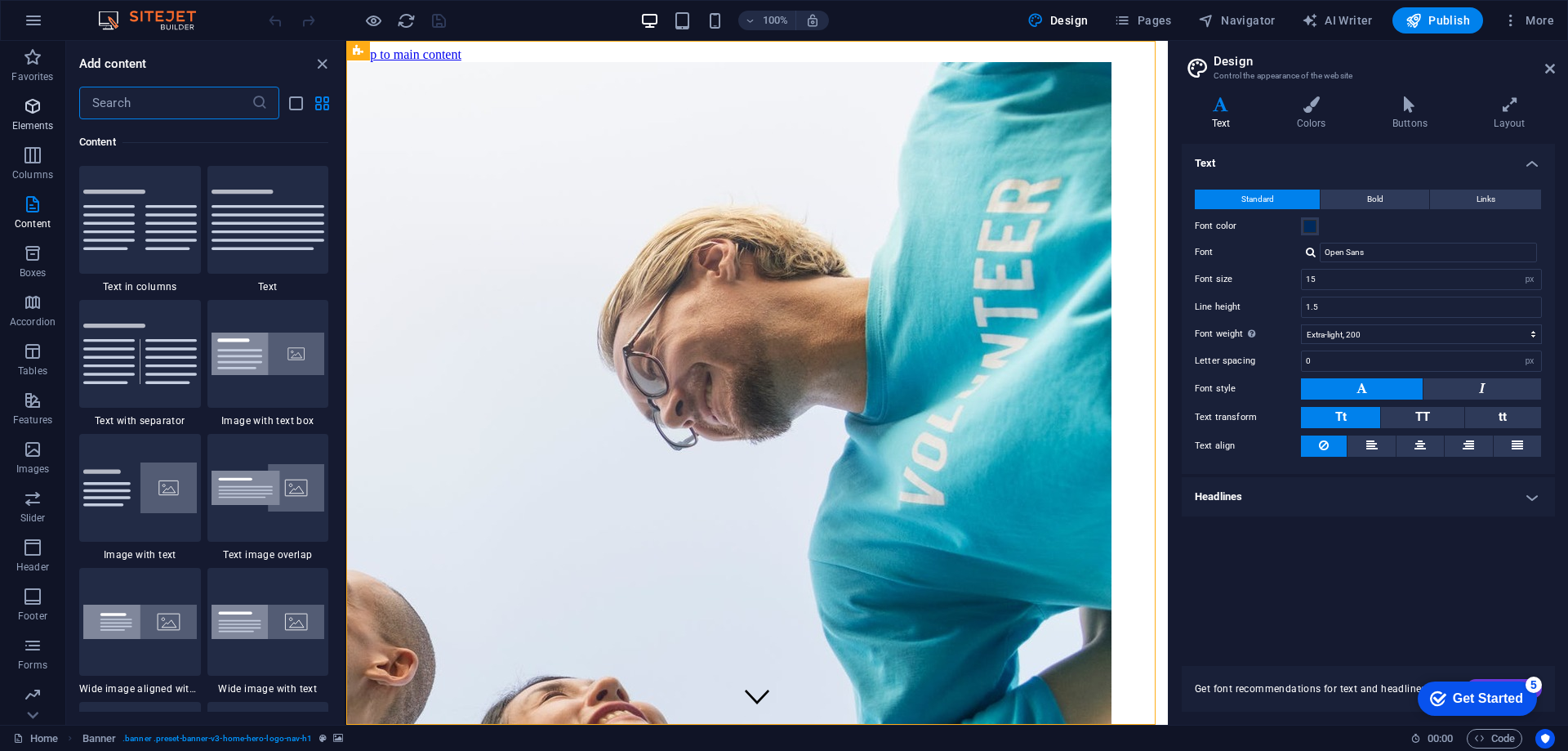
click at [35, 104] on icon "button" at bounding box center [33, 106] width 20 height 20
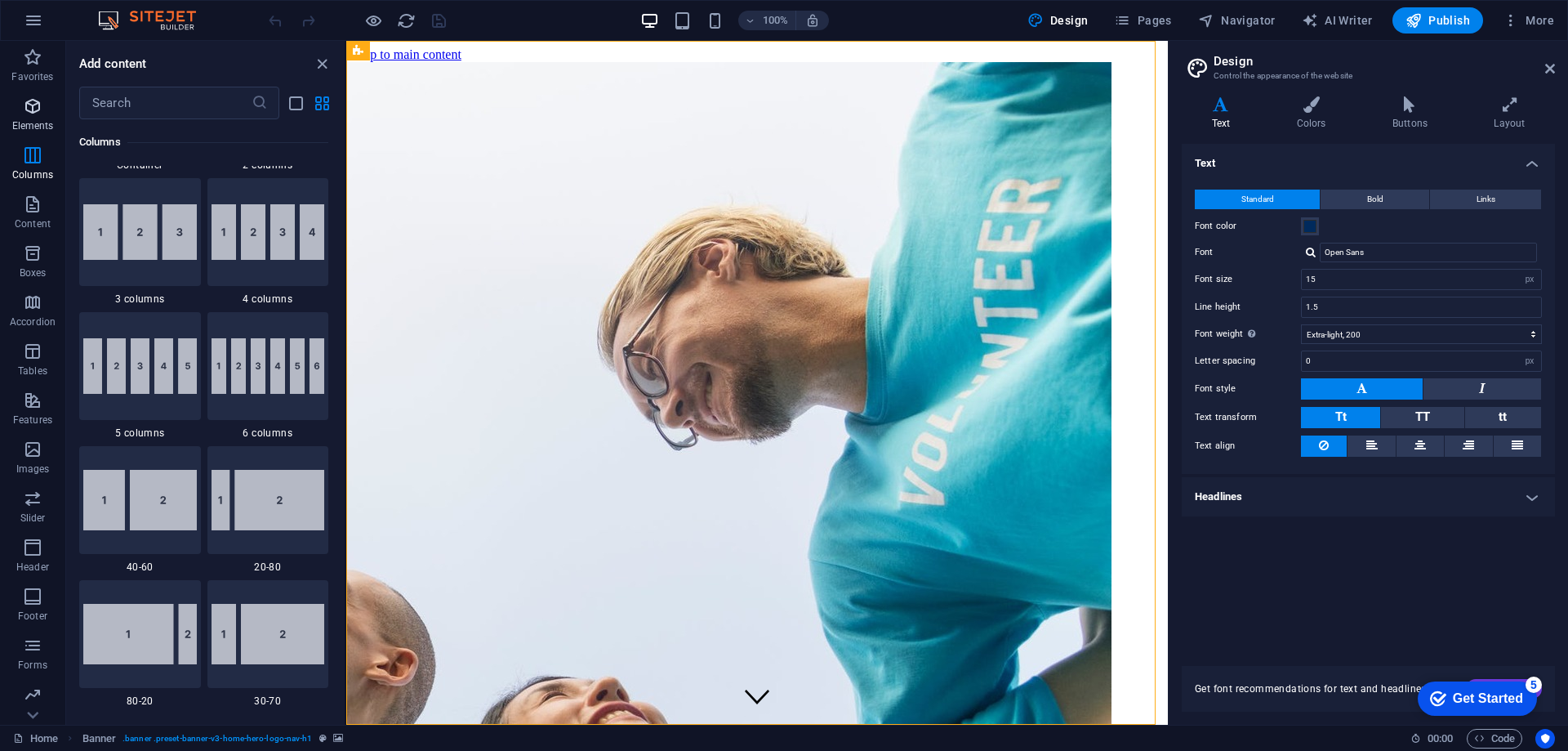
scroll to position [174, 0]
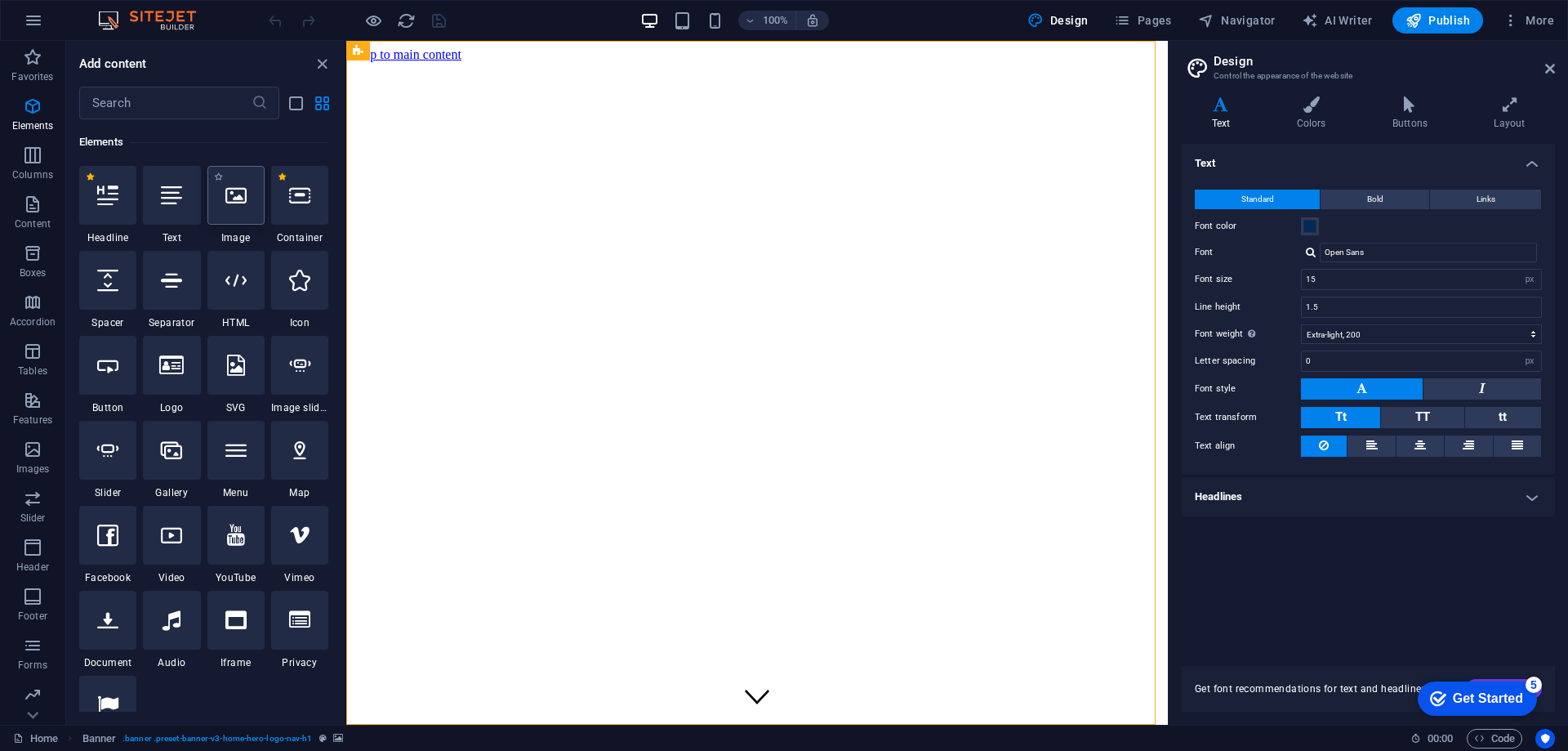
click at [250, 187] on div at bounding box center [236, 194] width 58 height 59
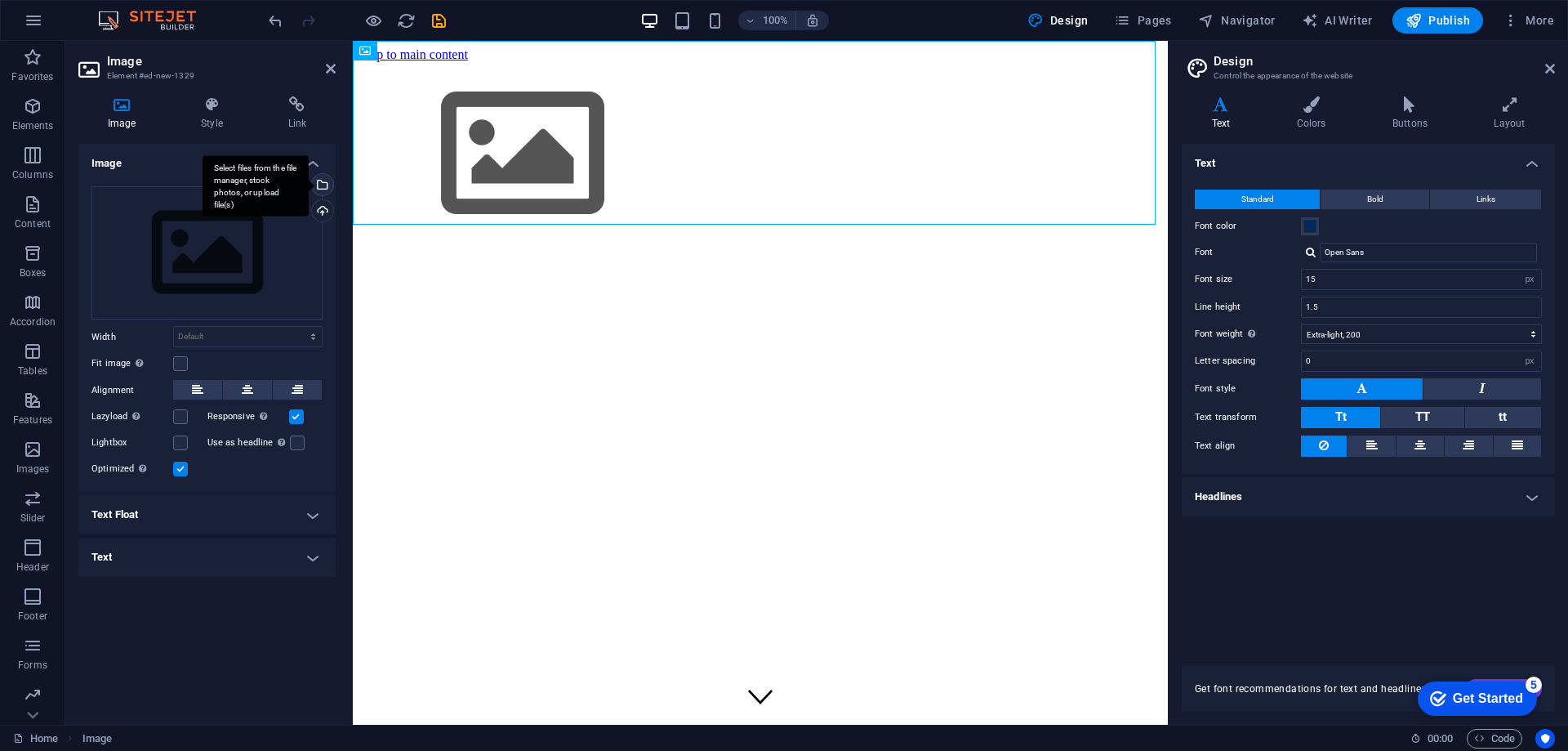
click at [321, 184] on div "Select files from the file manager, stock photos, or upload file(s)" at bounding box center [320, 186] width 25 height 25
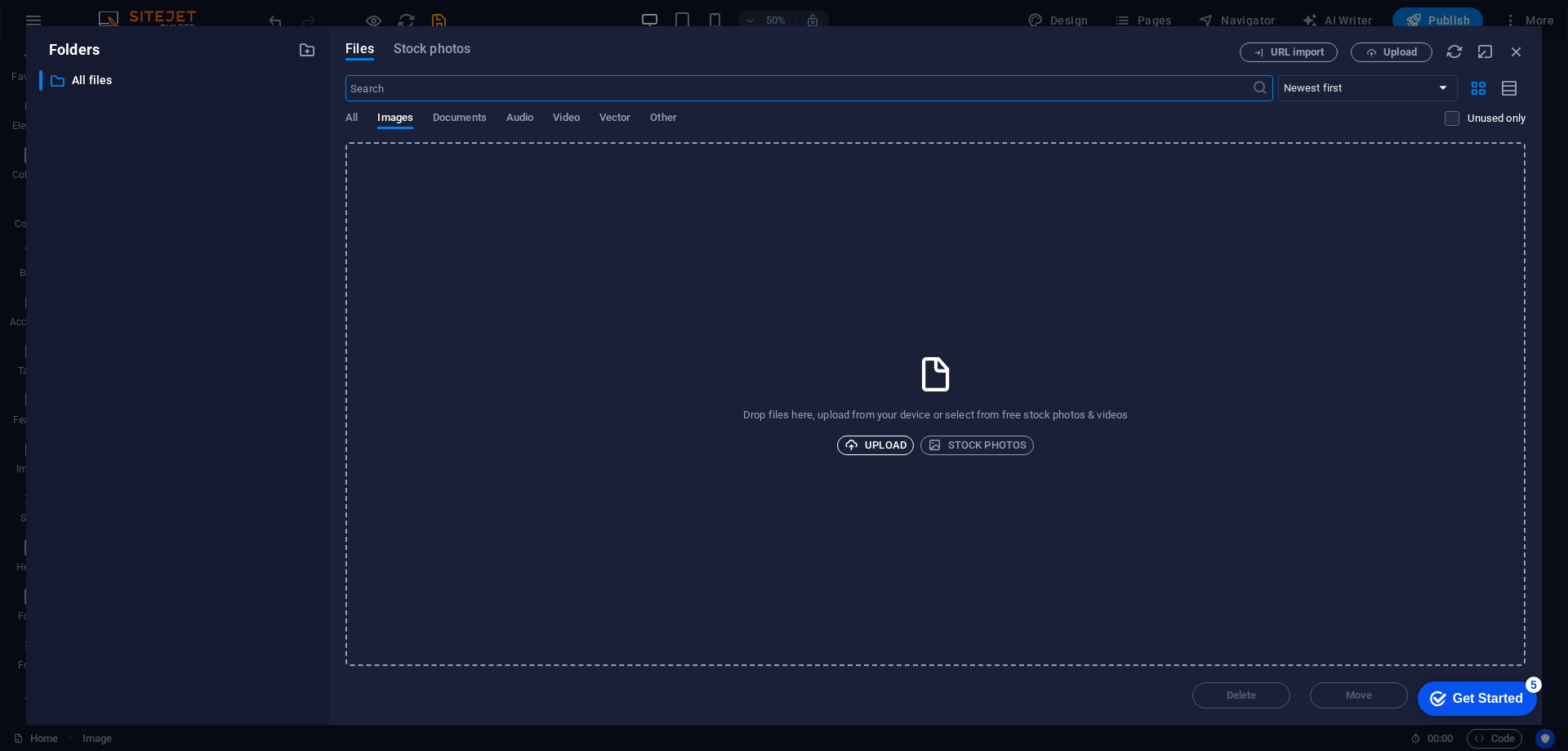
click at [886, 439] on span "Upload" at bounding box center [876, 445] width 62 height 20
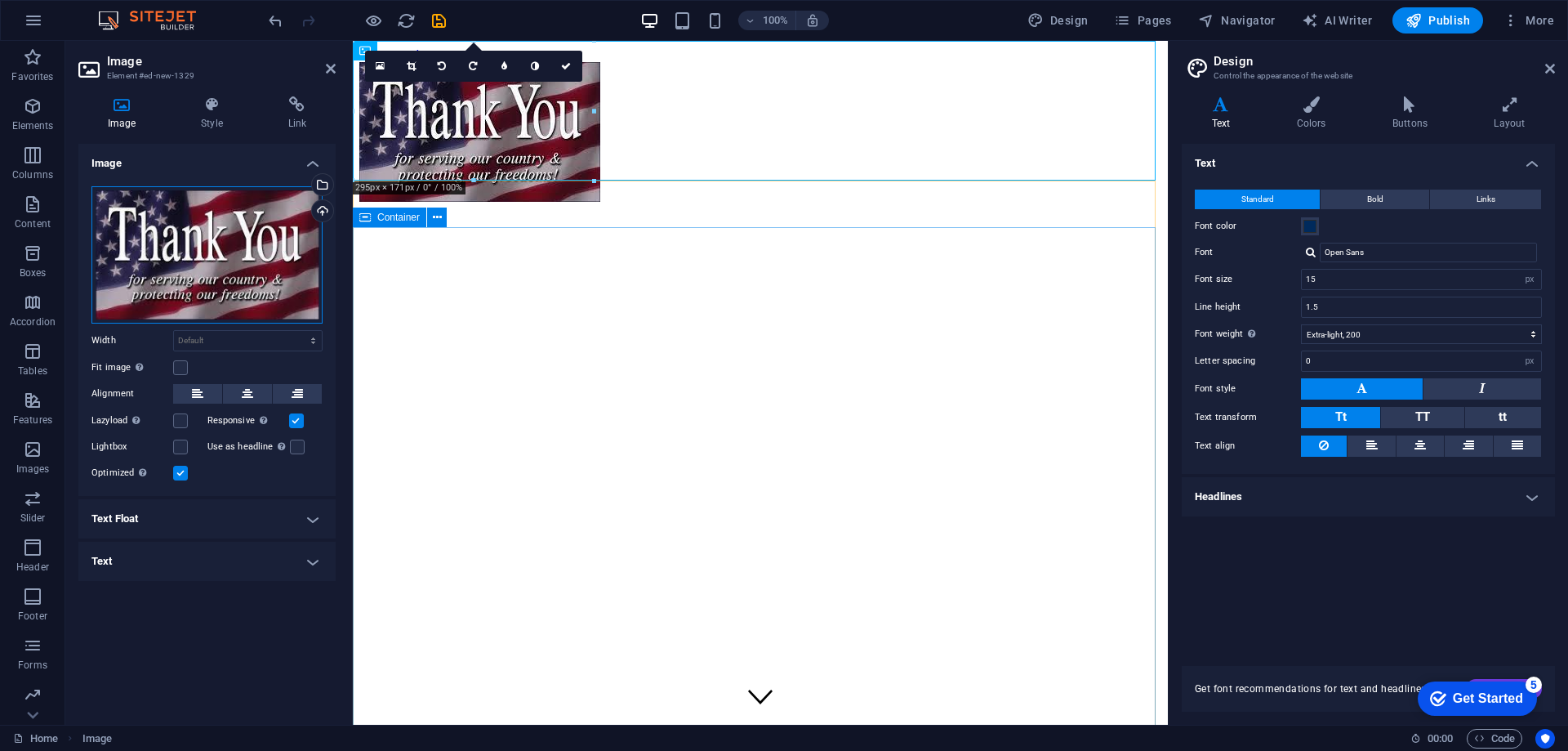
drag, startPoint x: 597, startPoint y: 306, endPoint x: 675, endPoint y: 371, distance: 101.5
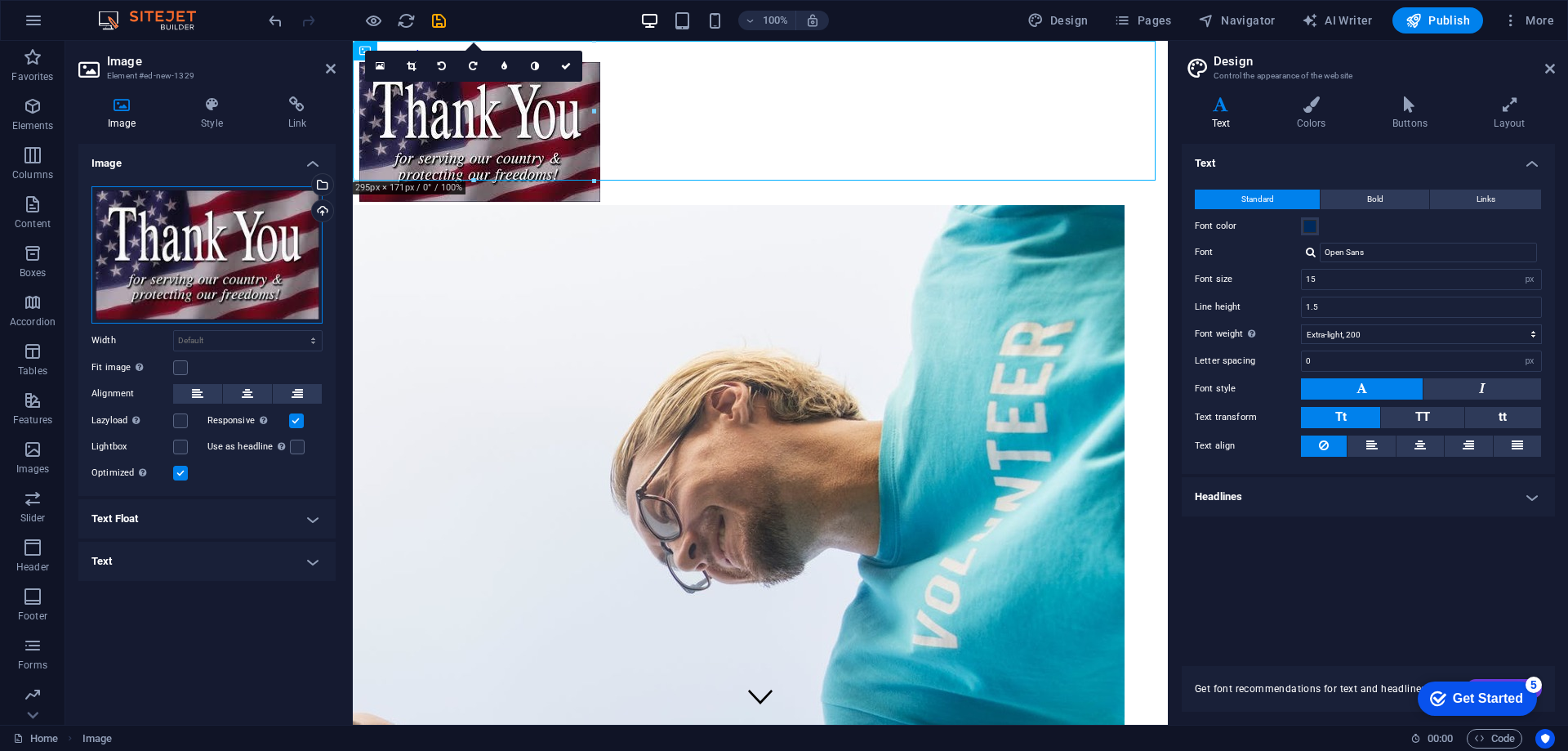
click at [266, 233] on div "Drag files here, click to choose files or select files from Files or our free s…" at bounding box center [206, 255] width 231 height 137
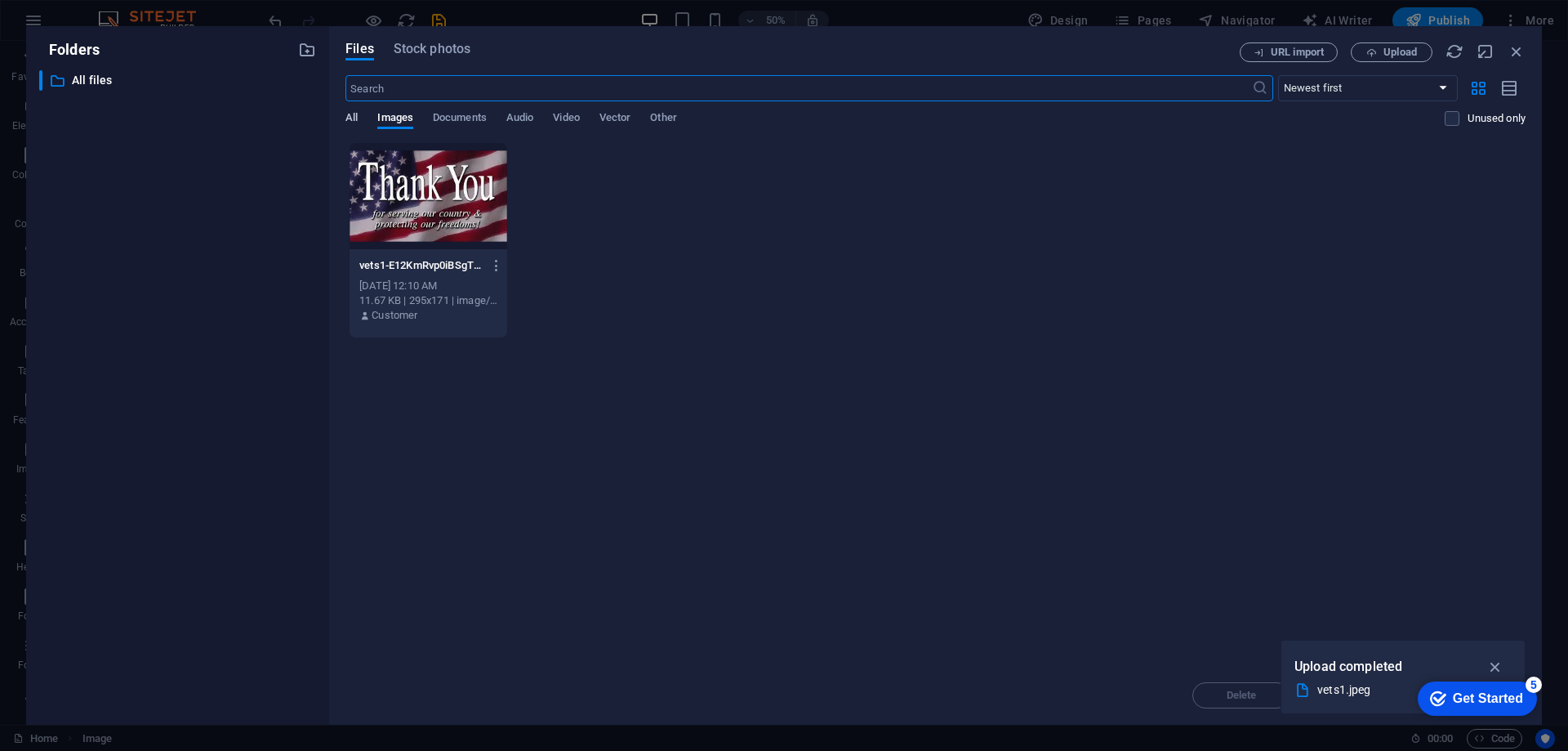
click at [354, 120] on span "All" at bounding box center [351, 119] width 12 height 23
click at [1512, 47] on icon "button" at bounding box center [1517, 52] width 18 height 18
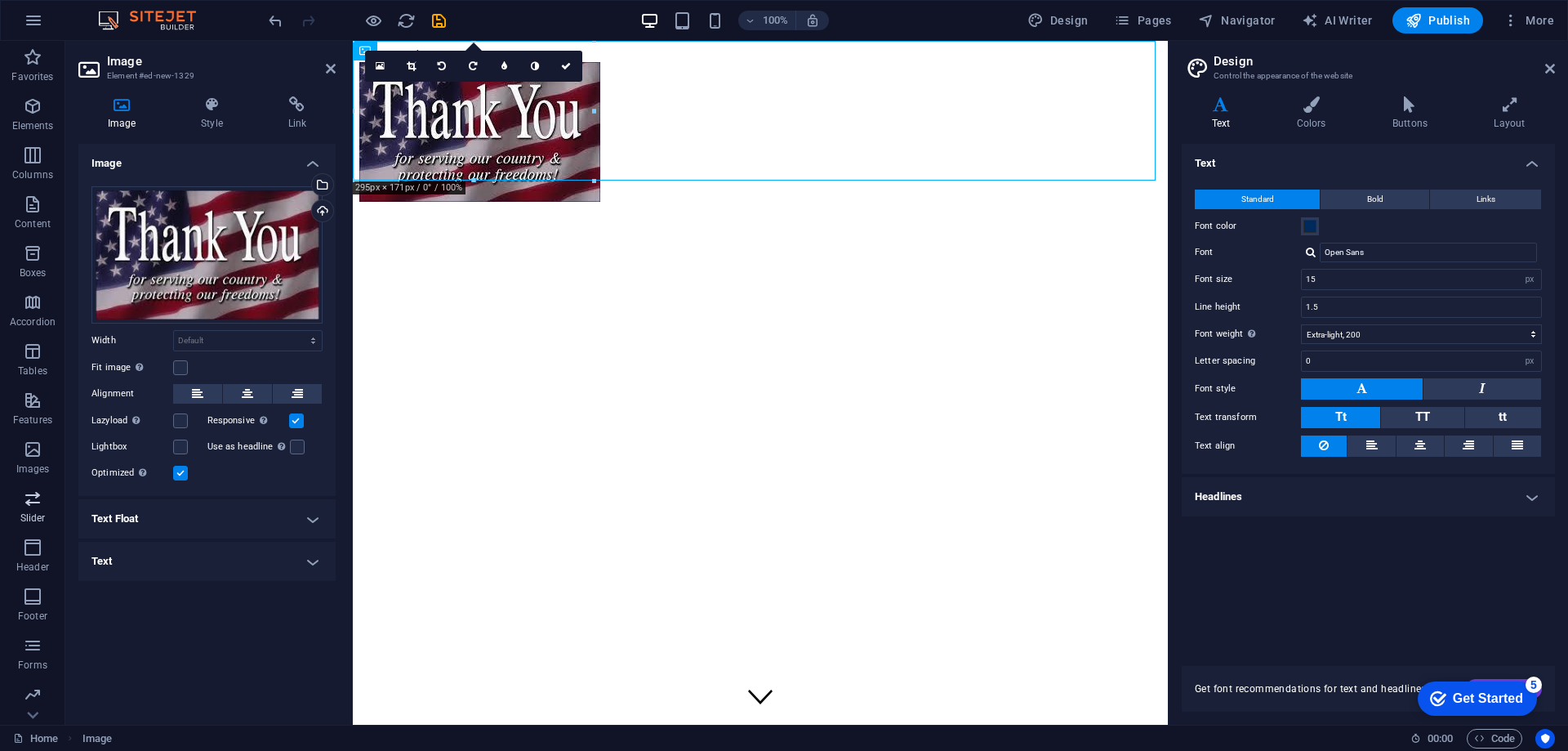
click at [40, 499] on icon "button" at bounding box center [33, 499] width 20 height 20
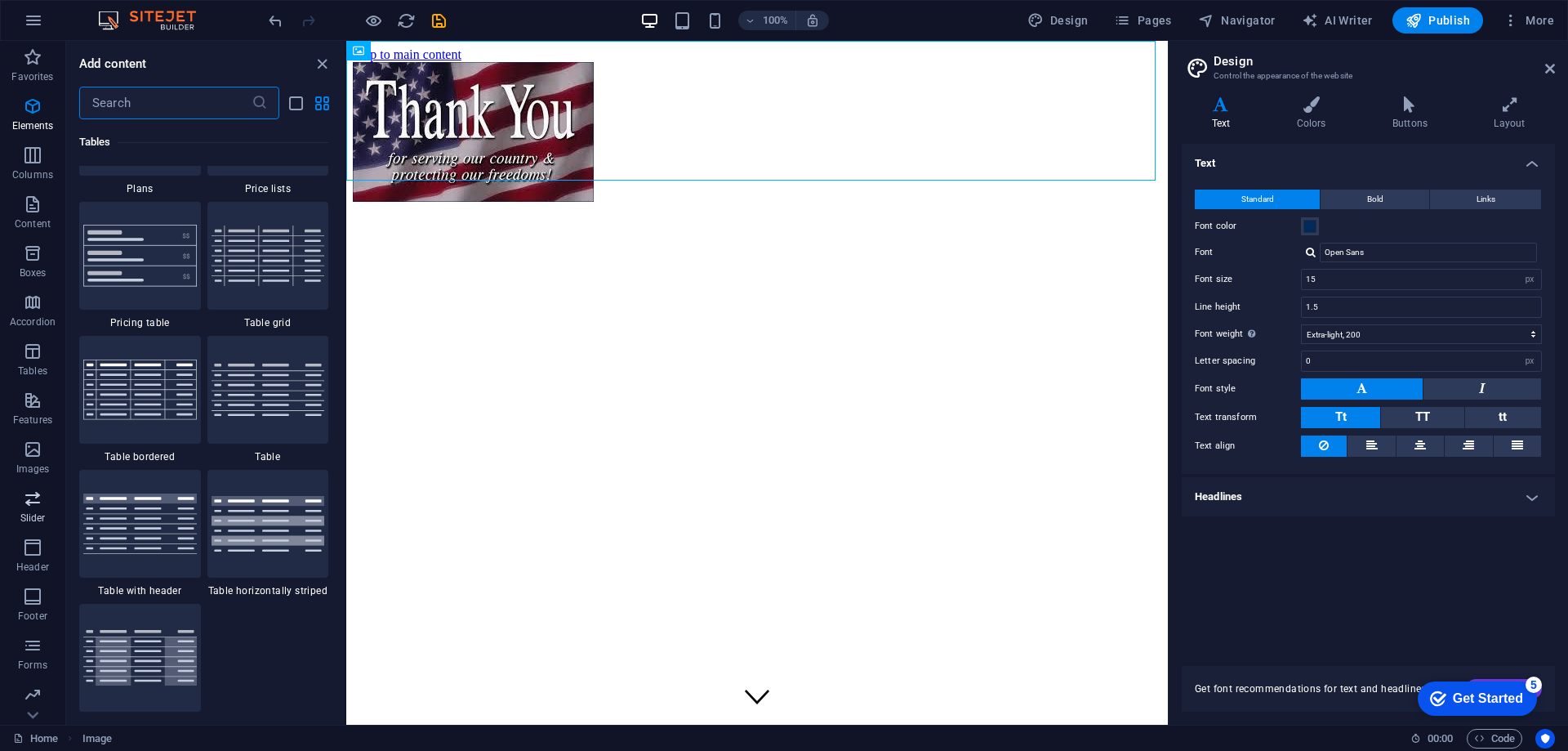
scroll to position [9264, 0]
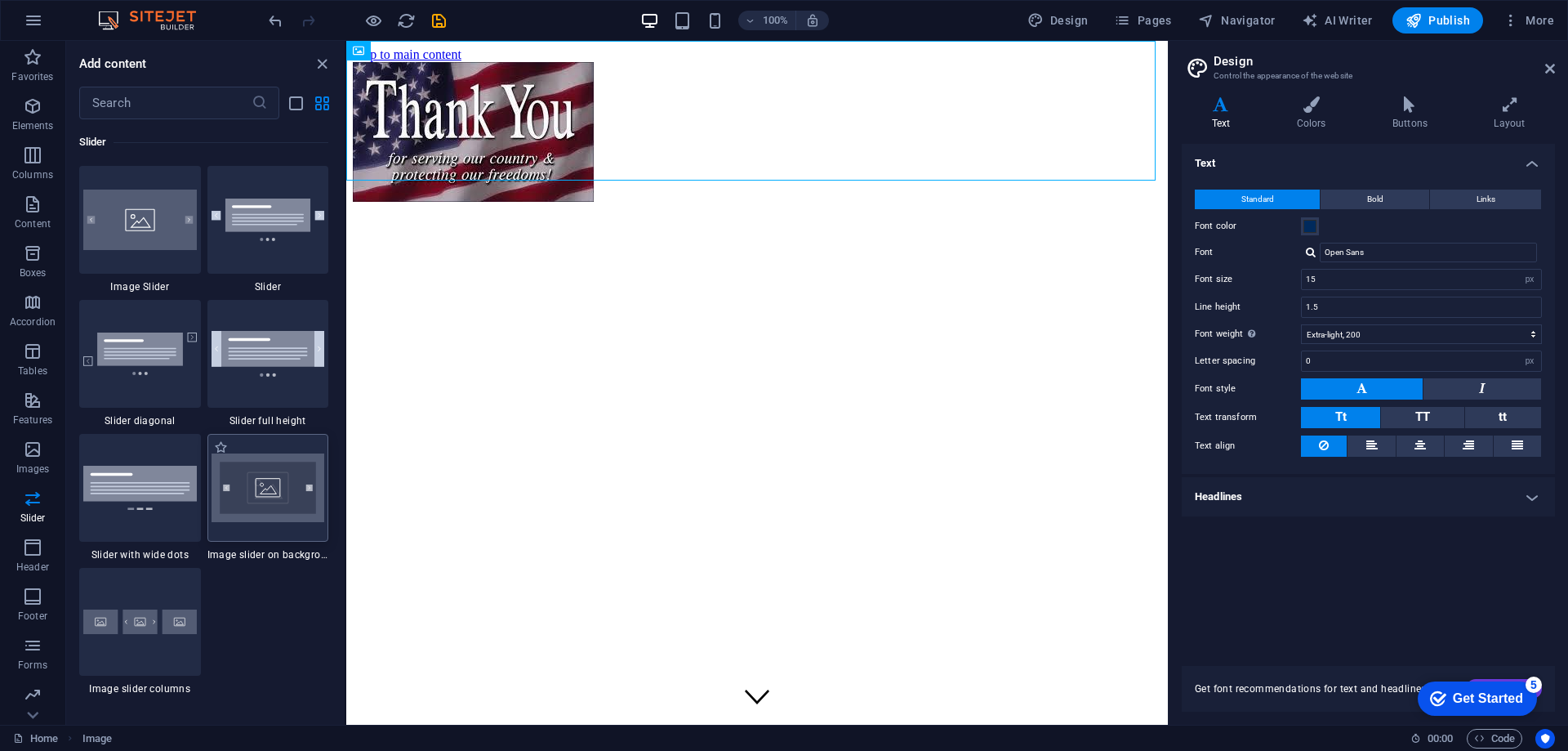
click at [236, 500] on img at bounding box center [268, 487] width 113 height 68
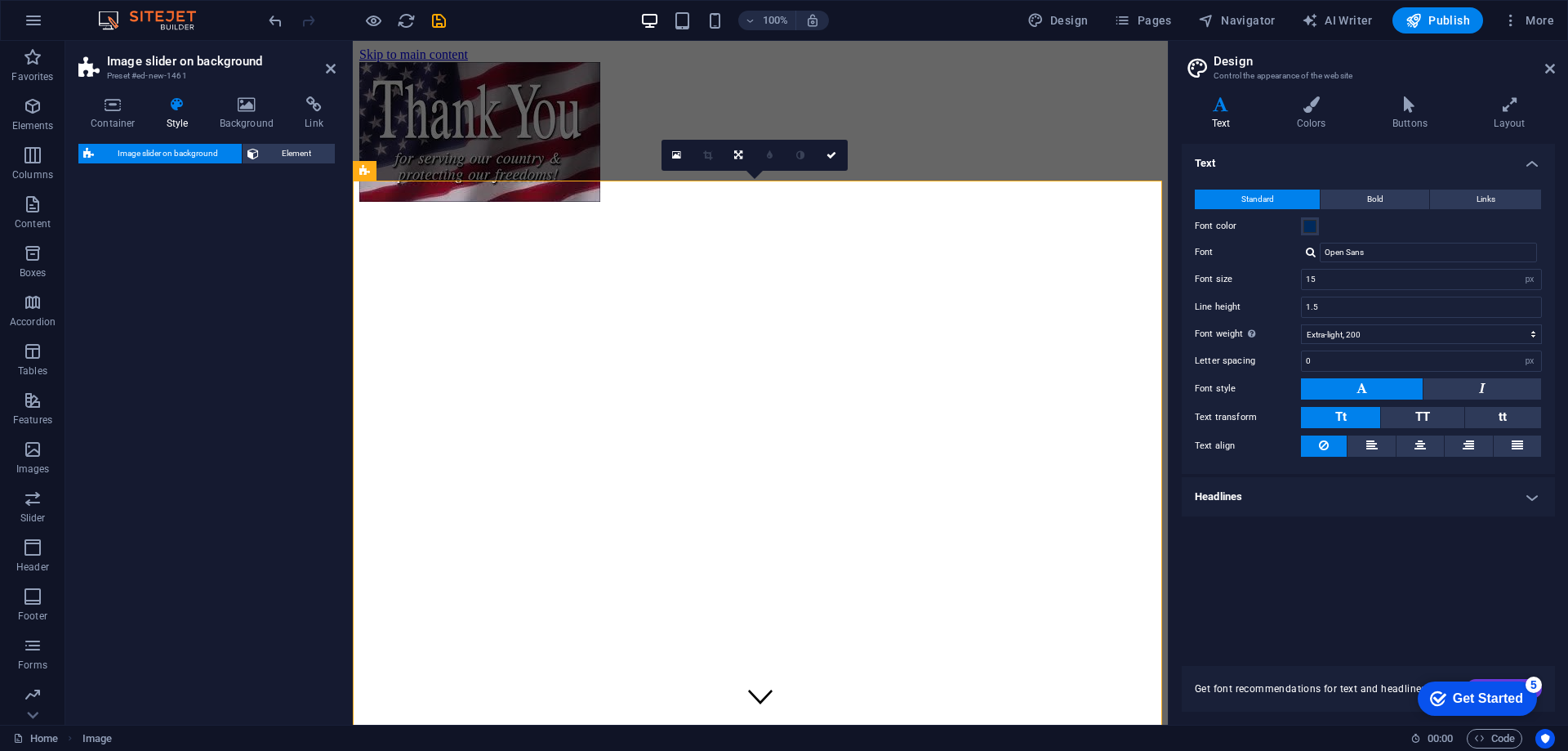
click at [240, 500] on div "Image slider on background Element" at bounding box center [206, 428] width 257 height 567
select select "rem"
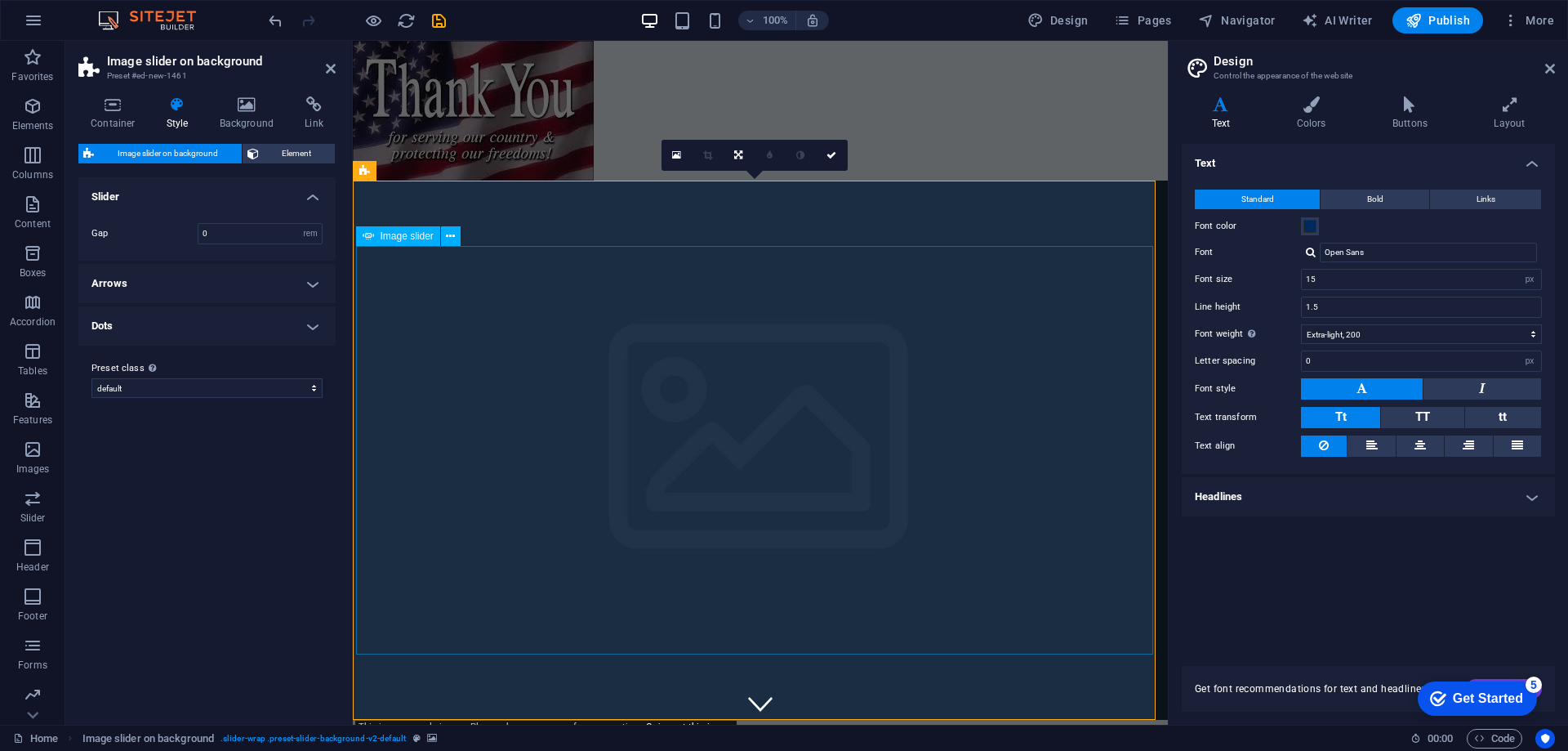
click at [165, 17] on img at bounding box center [156, 21] width 123 height 20
drag, startPoint x: 399, startPoint y: 17, endPoint x: 799, endPoint y: 14, distance: 400.0
click at [399, 17] on icon "reload" at bounding box center [406, 21] width 19 height 19
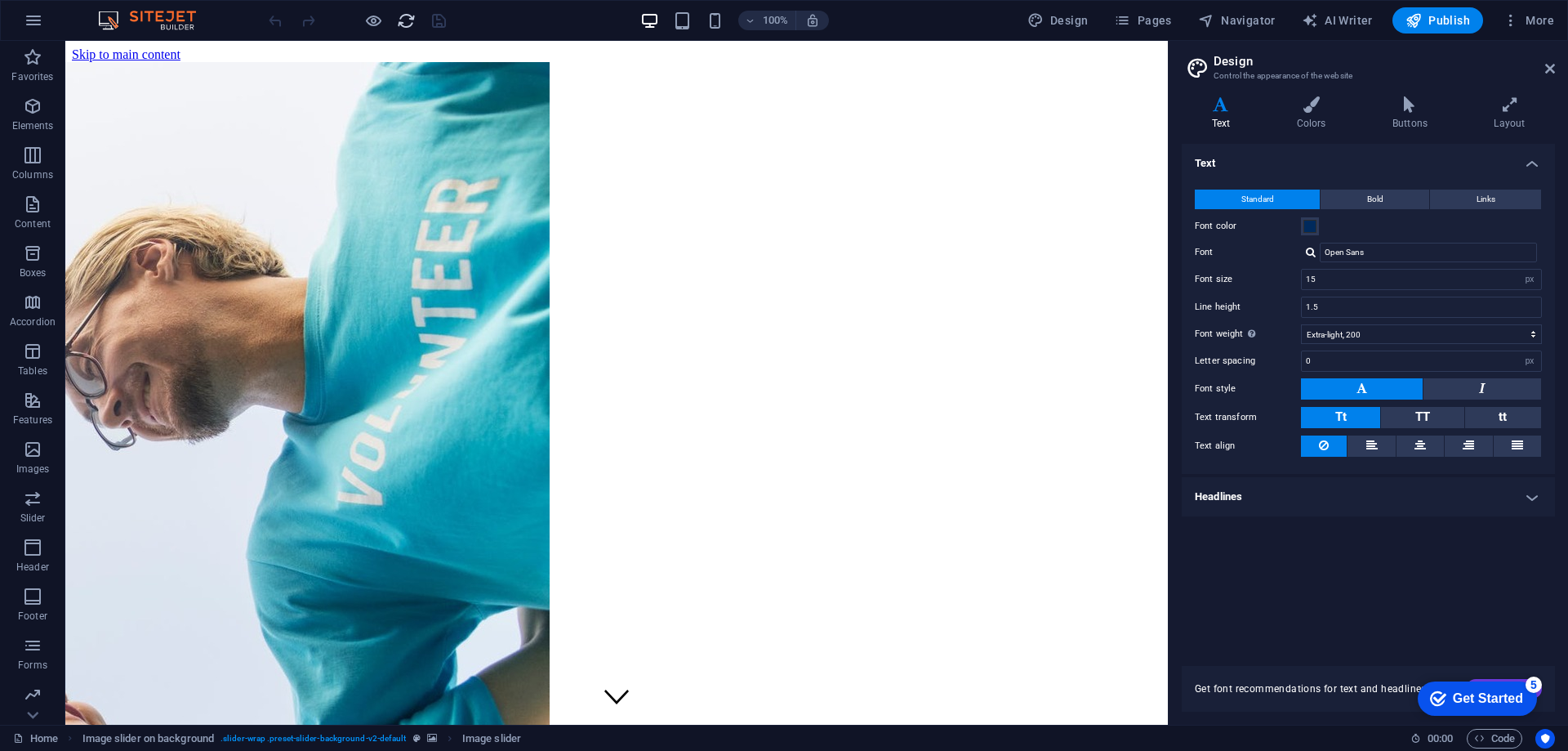
scroll to position [0, 0]
